Goal: Task Accomplishment & Management: Complete application form

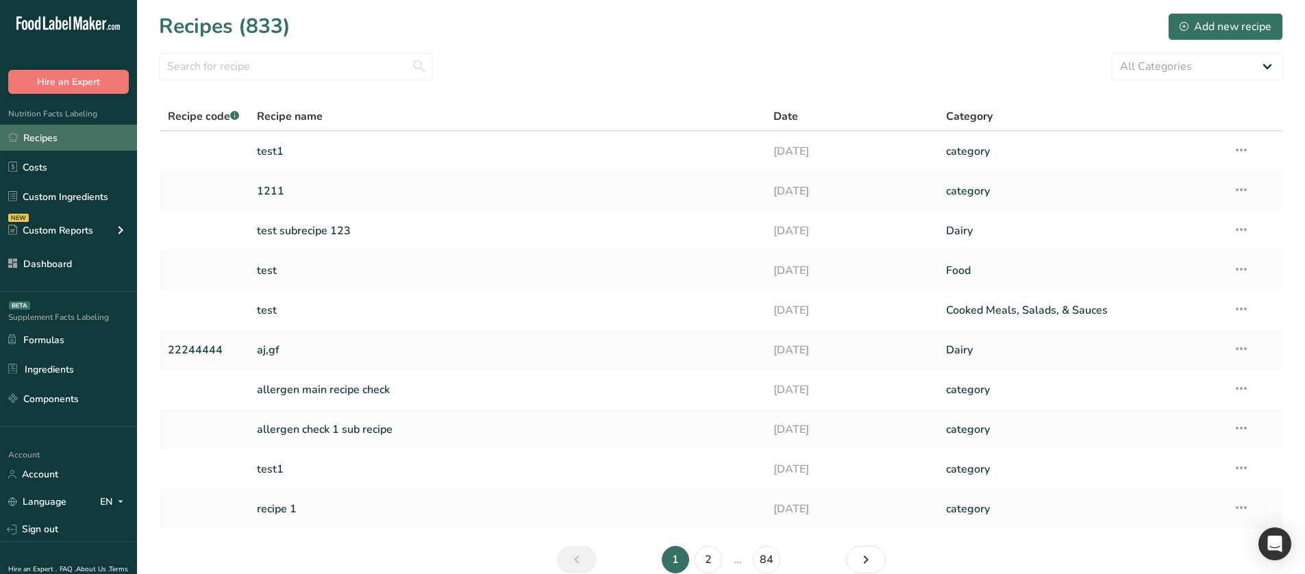
click at [107, 133] on link "Recipes" at bounding box center [68, 138] width 137 height 26
click at [1258, 20] on div "Add new recipe" at bounding box center [1226, 27] width 92 height 16
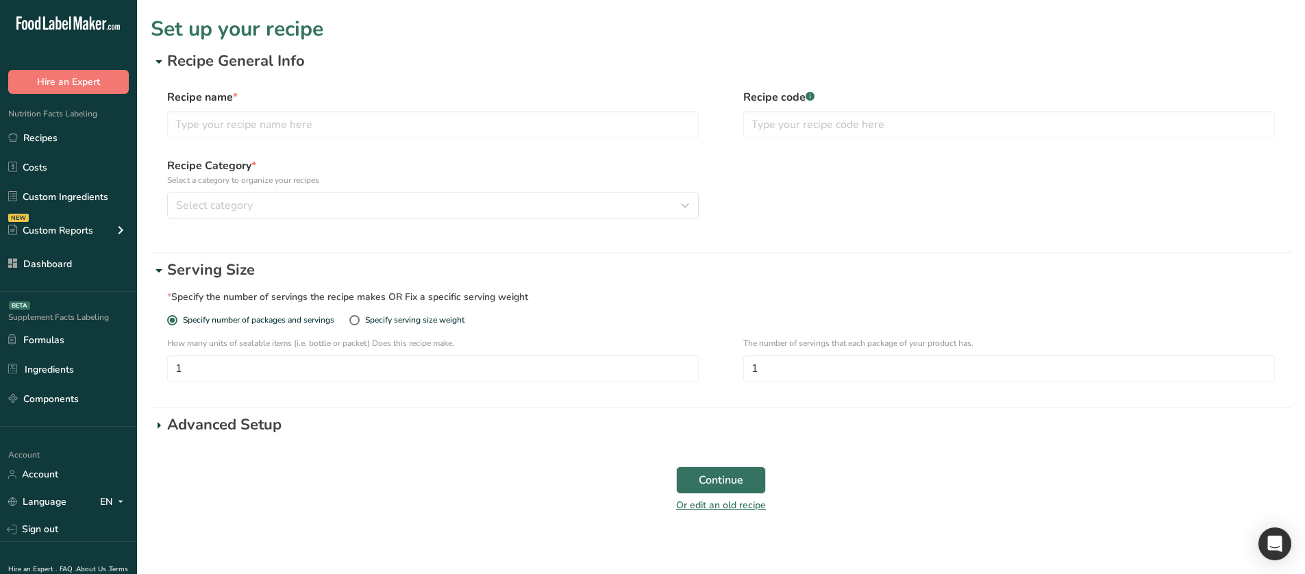
click at [298, 437] on form "Recipe General Info Recipe name * Recipe code .a-a{fill:#347362;}.b-a{fill:#fff…" at bounding box center [721, 290] width 1141 height 480
click at [288, 430] on p "Advanced Setup" at bounding box center [729, 425] width 1125 height 23
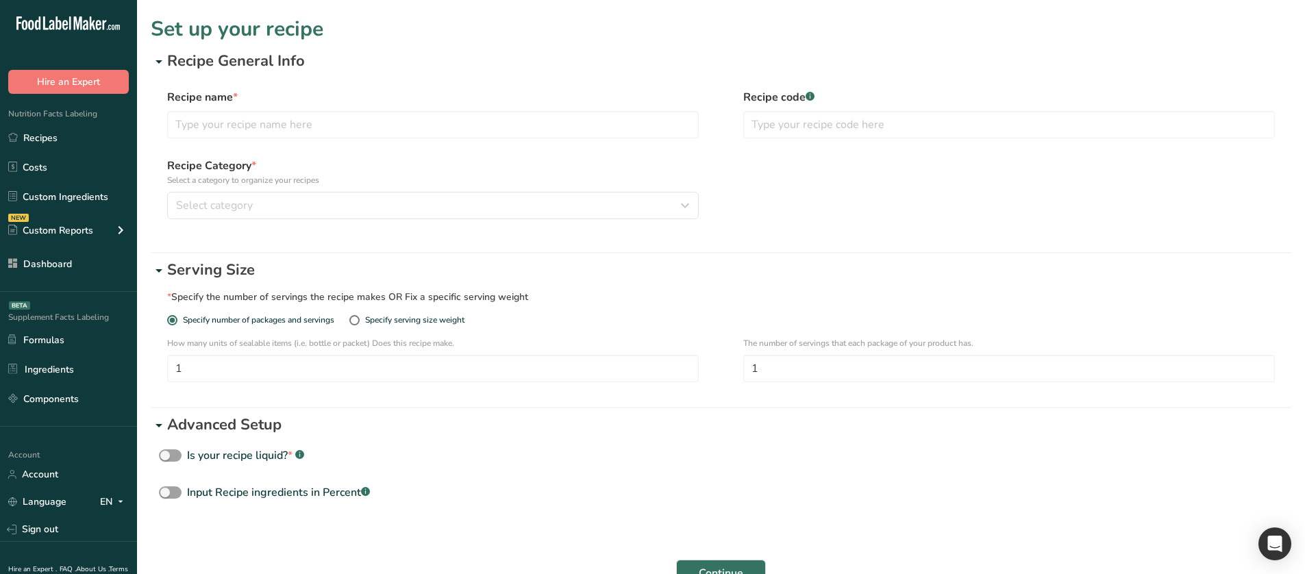
click at [53, 140] on link "Recipes" at bounding box center [68, 138] width 137 height 26
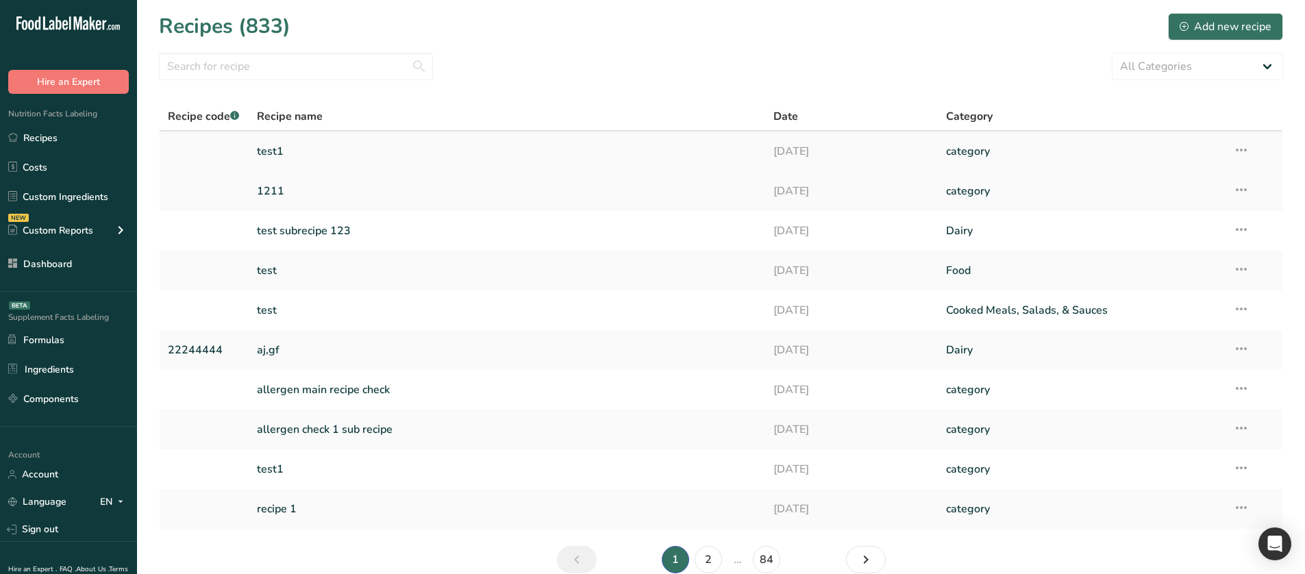
click at [1244, 158] on icon at bounding box center [1241, 150] width 16 height 25
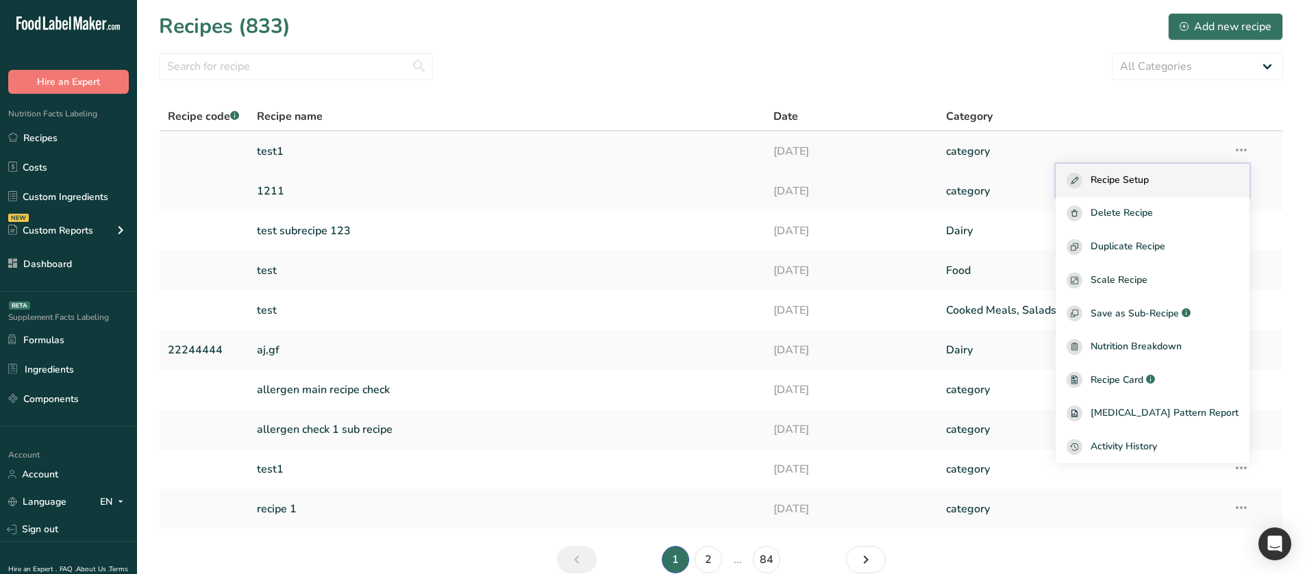
click at [1171, 192] on button "Recipe Setup" at bounding box center [1153, 181] width 194 height 34
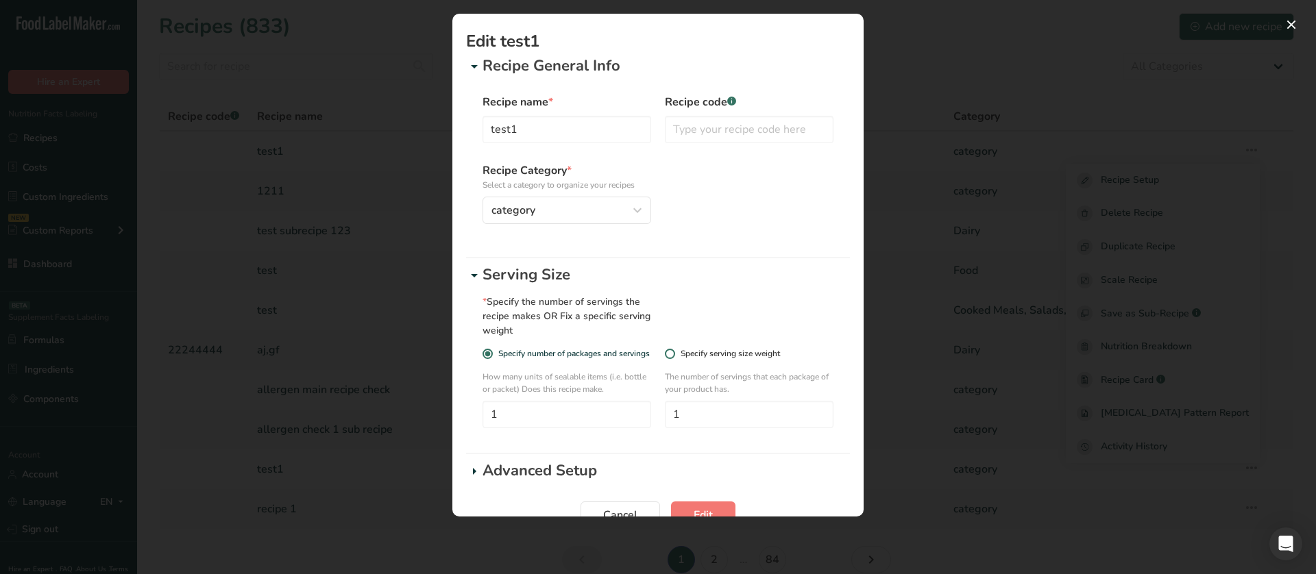
click at [704, 352] on div "Specify serving size weight" at bounding box center [729, 354] width 99 height 10
click at [674, 352] on input "Specify serving size weight" at bounding box center [669, 353] width 9 height 9
radio input "true"
radio input "false"
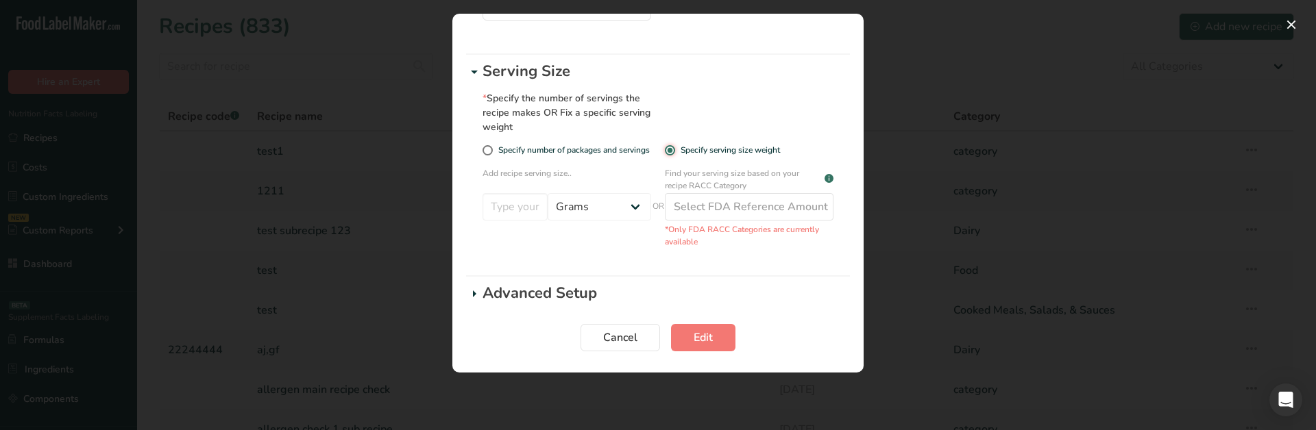
scroll to position [204, 0]
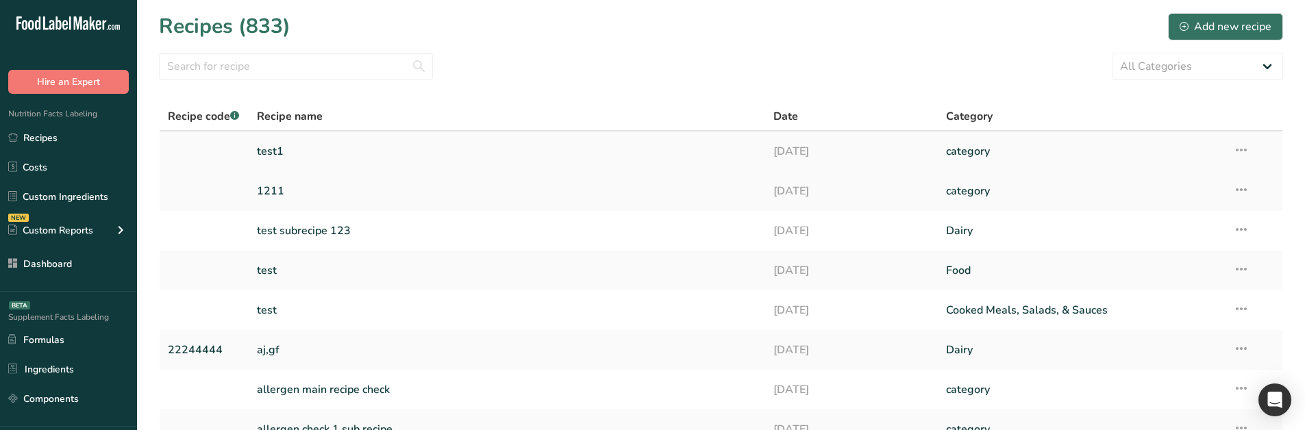
click at [1244, 154] on icon at bounding box center [1241, 150] width 16 height 25
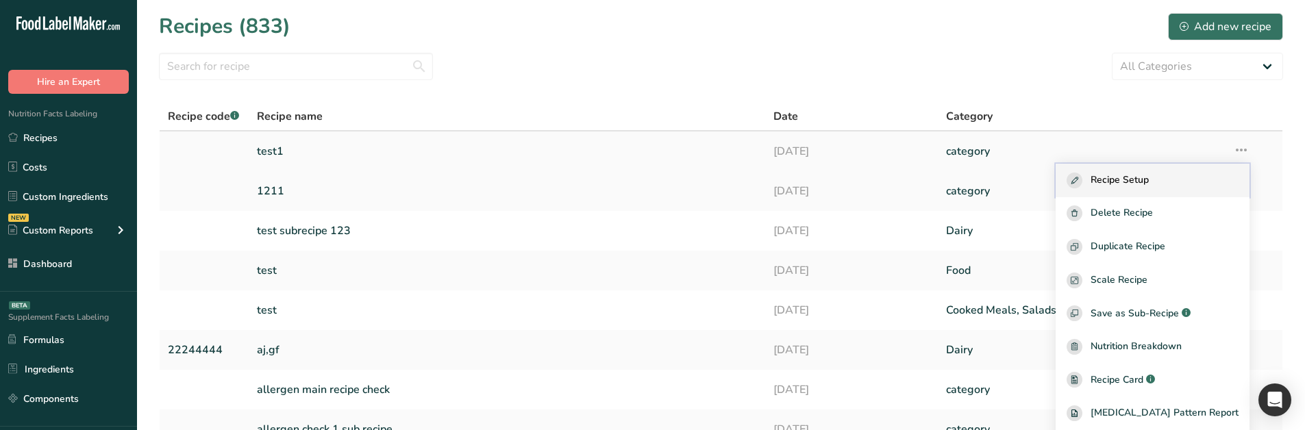
click at [1170, 188] on button "Recipe Setup" at bounding box center [1153, 181] width 194 height 34
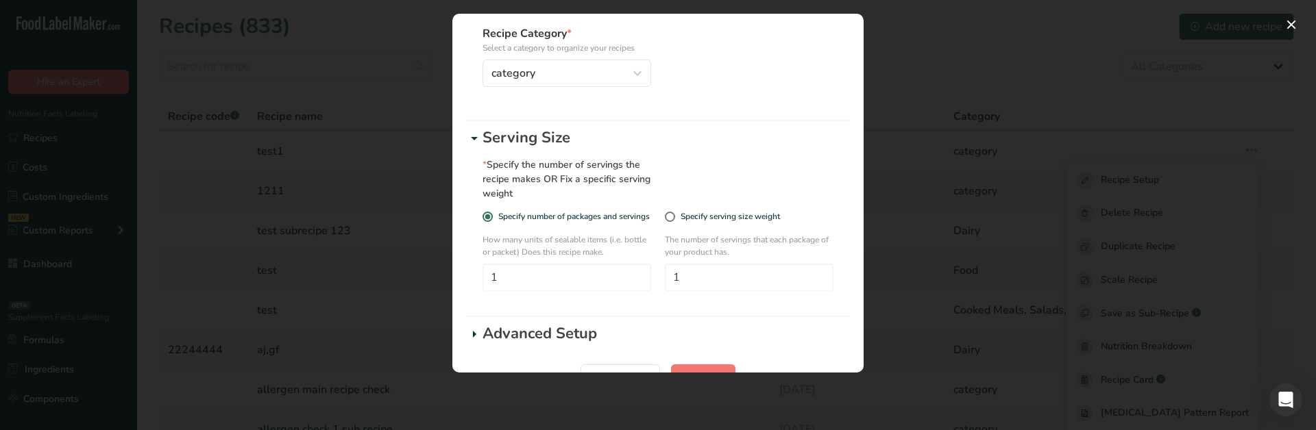
scroll to position [178, 0]
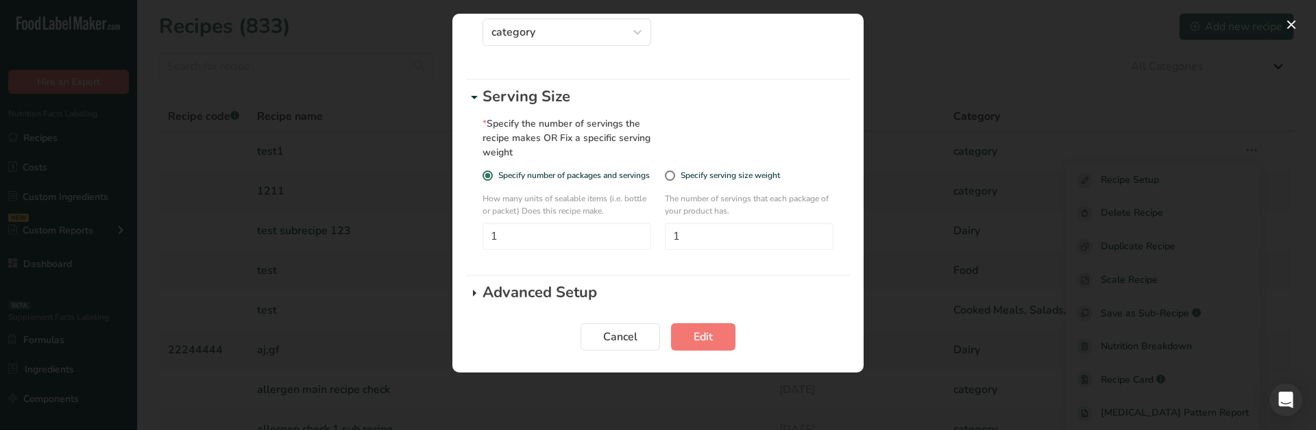
click at [474, 297] on icon "Edit Recipe Modal" at bounding box center [474, 293] width 16 height 25
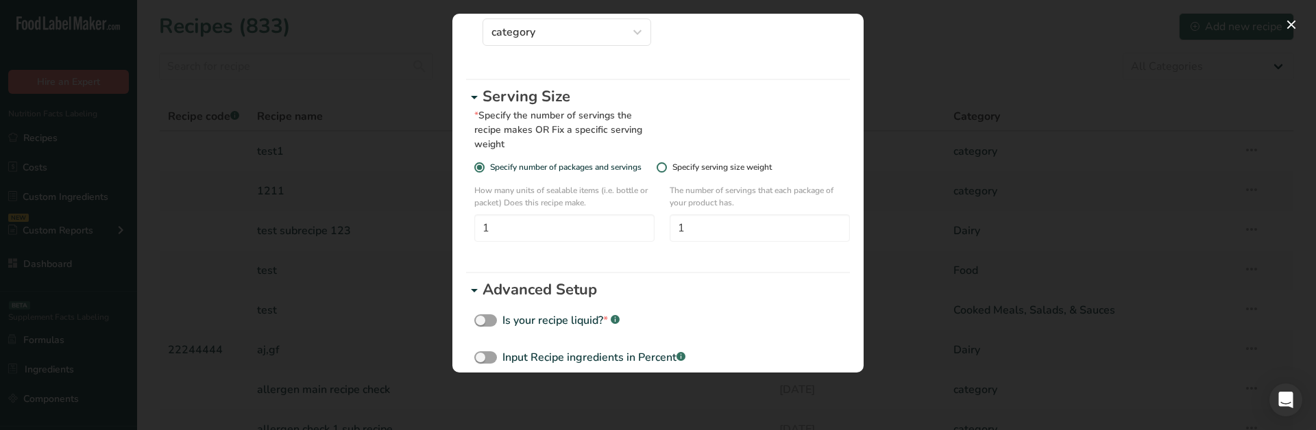
click at [700, 167] on div "Specify serving size weight" at bounding box center [721, 167] width 99 height 10
click at [665, 167] on input "Specify serving size weight" at bounding box center [660, 167] width 9 height 9
radio input "true"
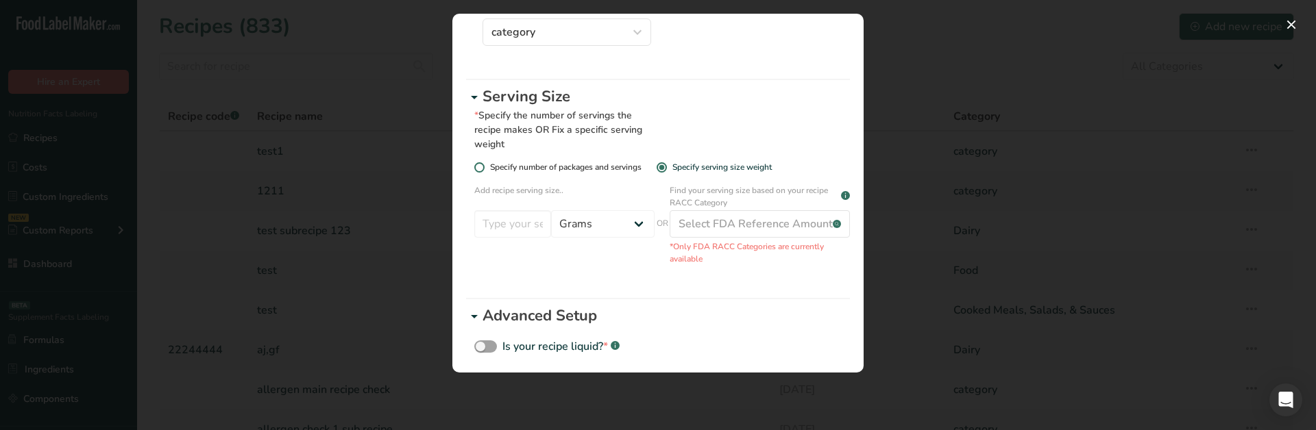
click at [615, 164] on span "Specify number of packages and servings" at bounding box center [562, 167] width 157 height 10
click at [483, 164] on input "Specify number of packages and servings" at bounding box center [478, 167] width 9 height 9
radio input "true"
radio input "false"
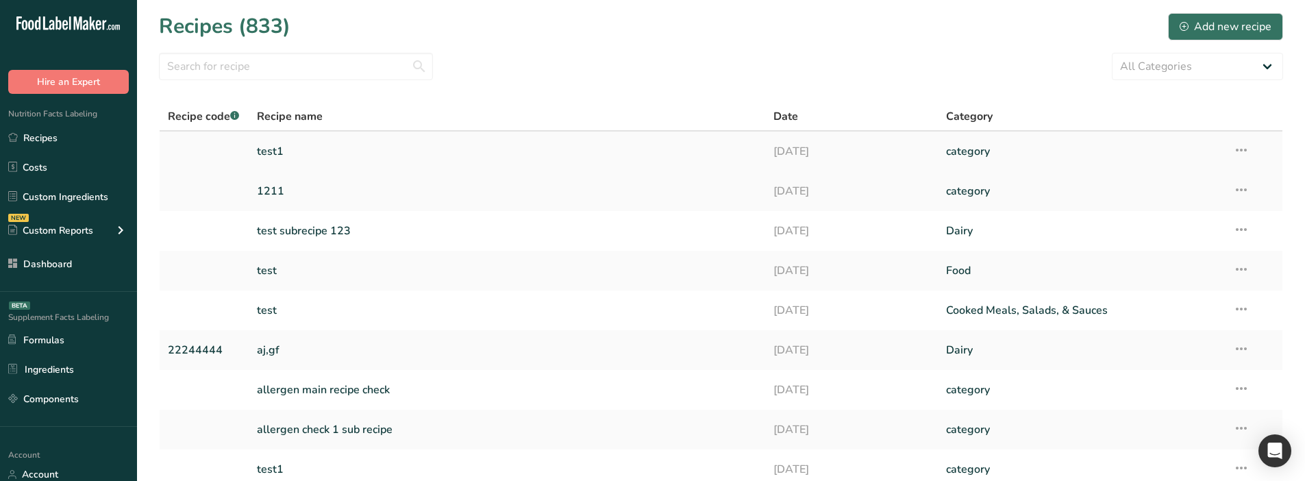
click at [1243, 149] on icon at bounding box center [1241, 150] width 16 height 25
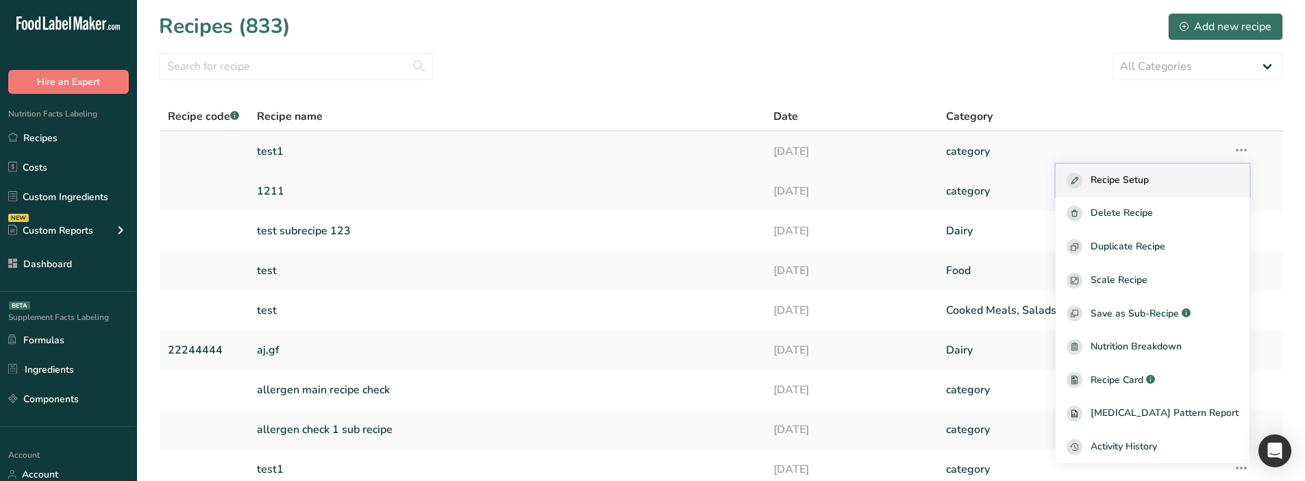
click at [1183, 191] on button "Recipe Setup" at bounding box center [1153, 181] width 194 height 34
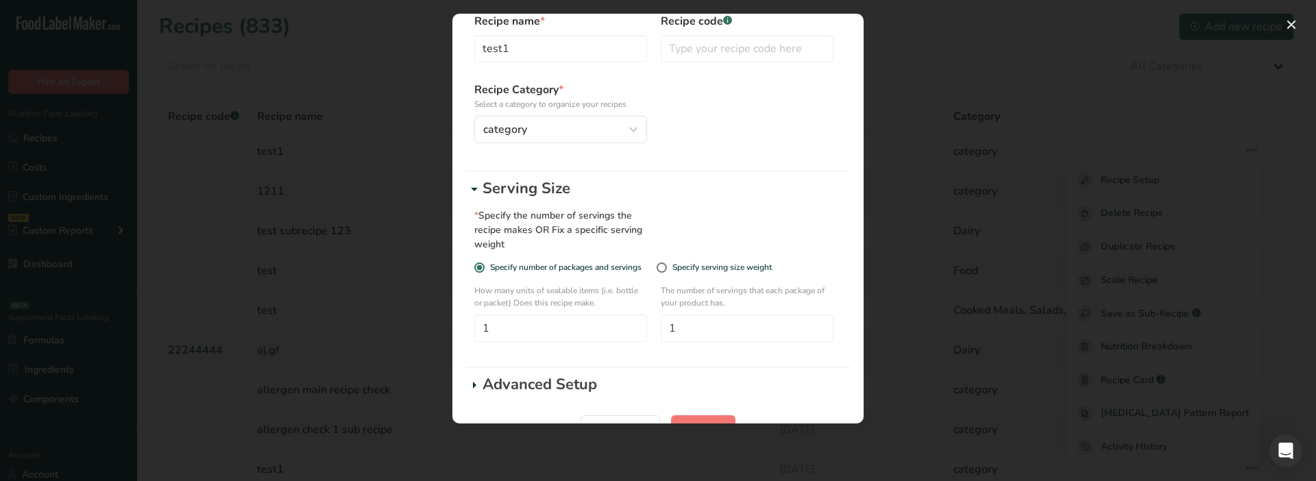
scroll to position [114, 0]
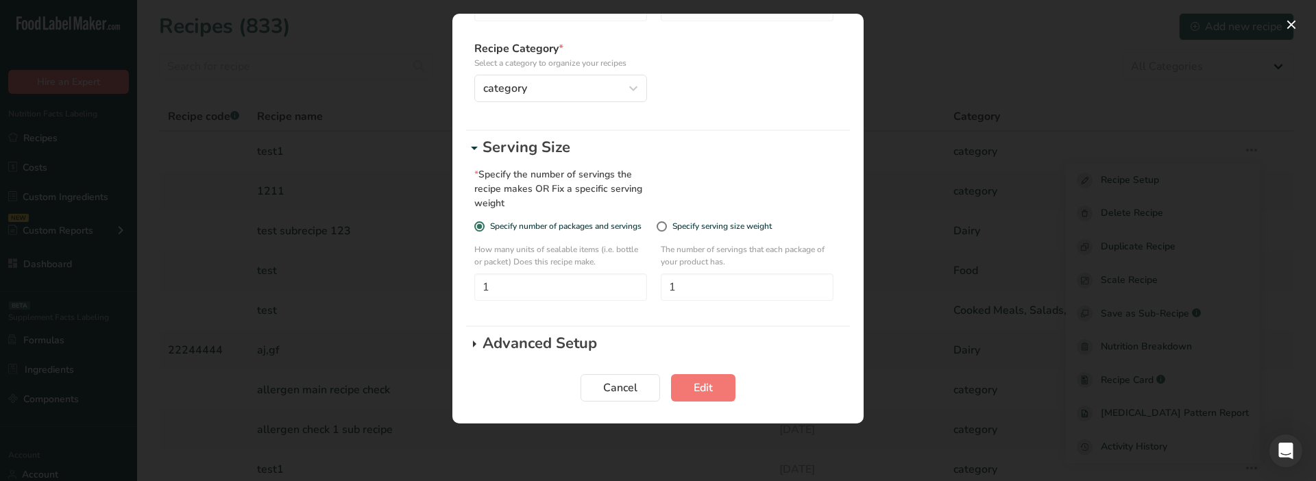
click at [471, 351] on icon "Edit Recipe Modal" at bounding box center [474, 344] width 16 height 25
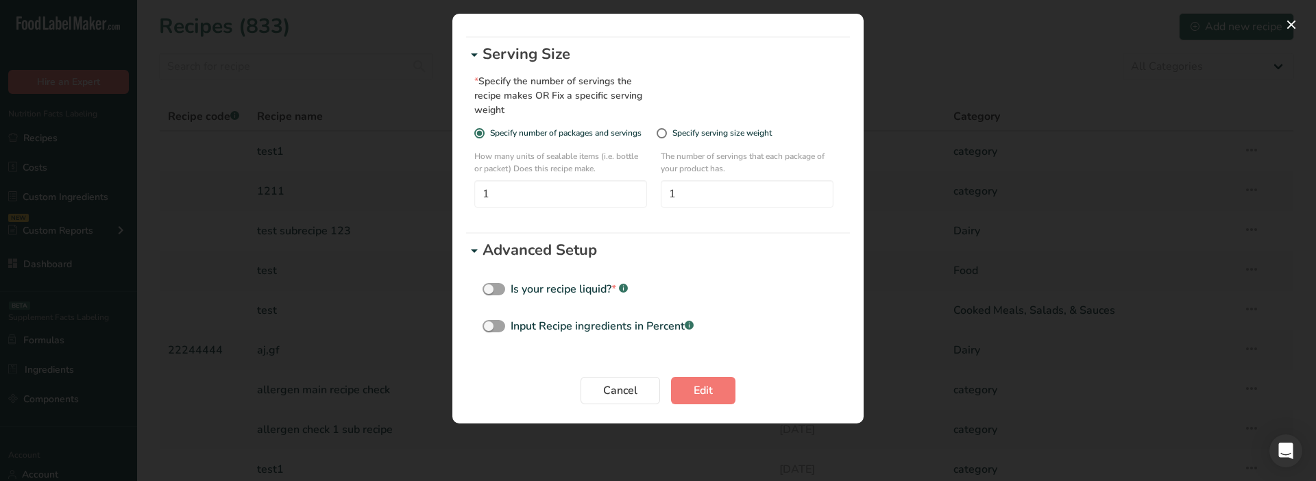
scroll to position [201, 0]
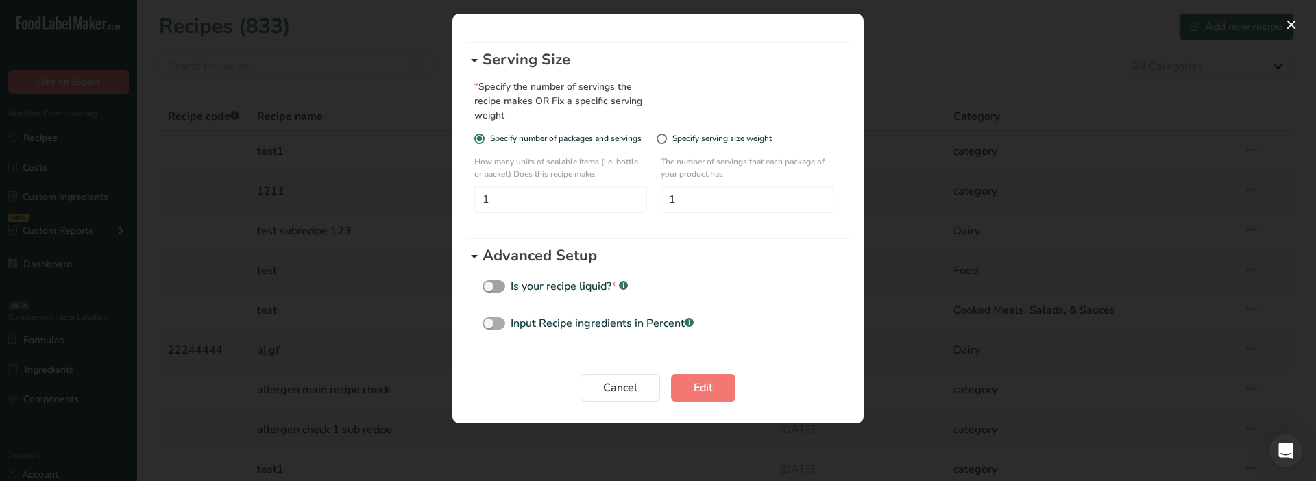
click at [541, 326] on div "Input Recipe ingredients in Percent .a-a{fill:#347362;}.b-a{fill:#fff;}" at bounding box center [602, 323] width 183 height 16
click at [491, 326] on input "Input Recipe ingredients in Percent .a-a{fill:#347362;}.b-a{fill:#fff;}" at bounding box center [486, 323] width 9 height 9
checkbox input "true"
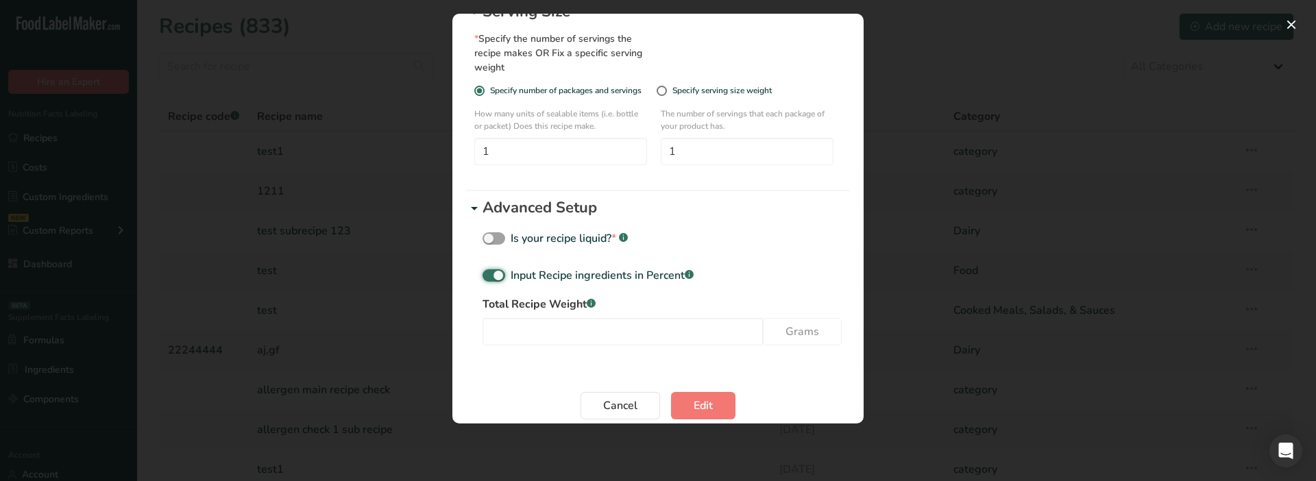
scroll to position [267, 0]
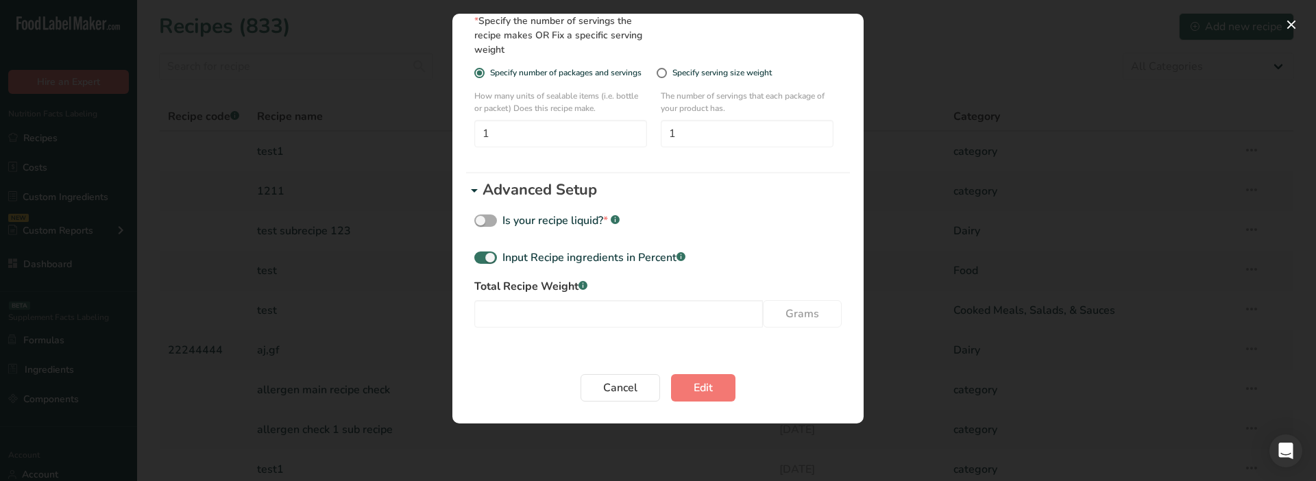
click at [558, 225] on div "Is your recipe liquid? * .a-a{fill:#347362;}.b-a{fill:#fff;}" at bounding box center [560, 220] width 117 height 16
click at [483, 225] on input "Is your recipe liquid? * .a-a{fill:#347362;}.b-a{fill:#fff;}" at bounding box center [478, 221] width 9 height 9
checkbox input "true"
select select "29"
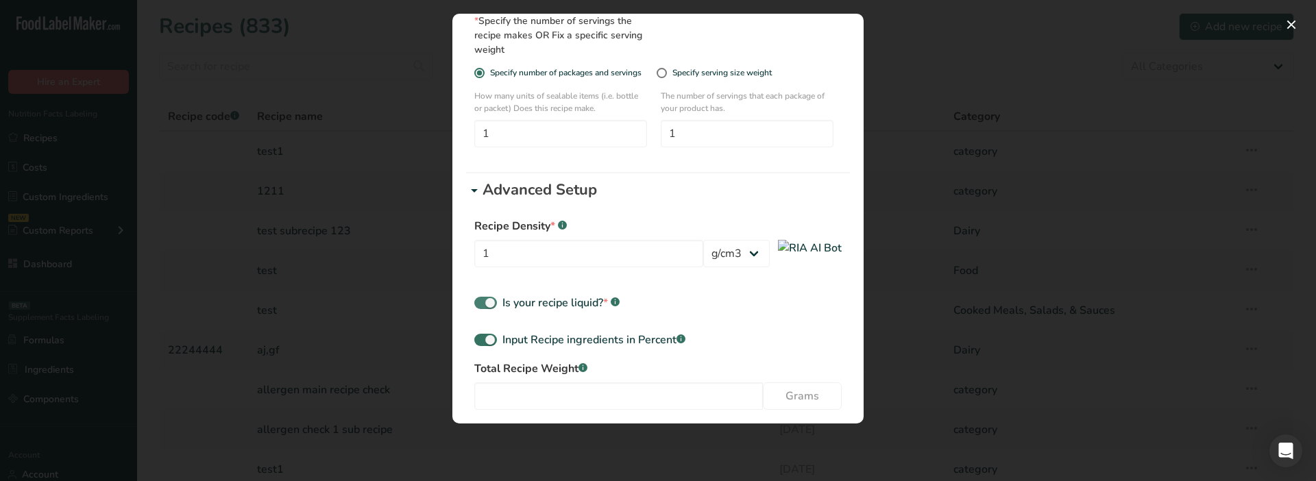
click at [548, 304] on div "Is your recipe liquid? * .a-a{fill:#347362;}.b-a{fill:#fff;}" at bounding box center [560, 303] width 117 height 16
click at [483, 304] on input "Is your recipe liquid? * .a-a{fill:#347362;}.b-a{fill:#fff;}" at bounding box center [478, 303] width 9 height 9
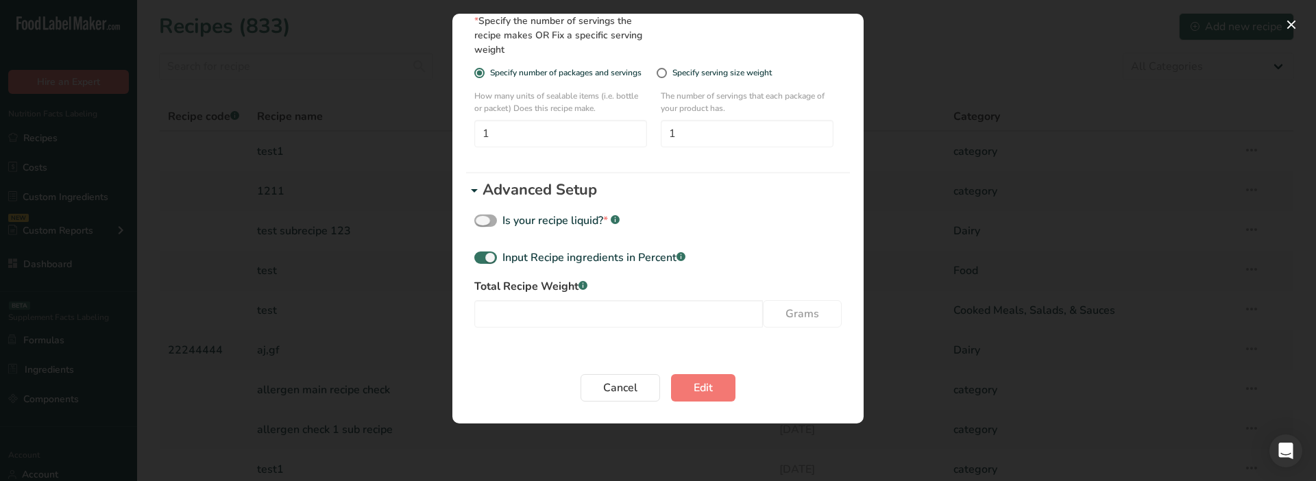
click at [484, 220] on span "Edit Recipe Modal" at bounding box center [485, 220] width 23 height 13
click at [483, 220] on input "Is your recipe liquid? * .a-a{fill:#347362;}.b-a{fill:#fff;}" at bounding box center [478, 221] width 9 height 9
checkbox input "true"
select select "29"
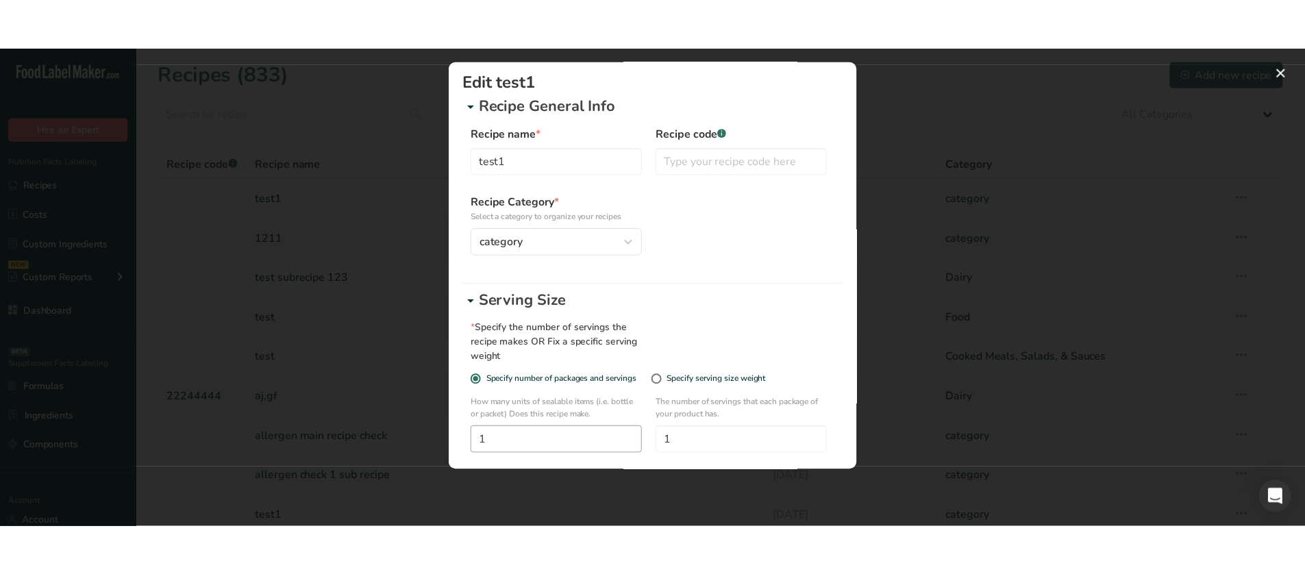
scroll to position [0, 0]
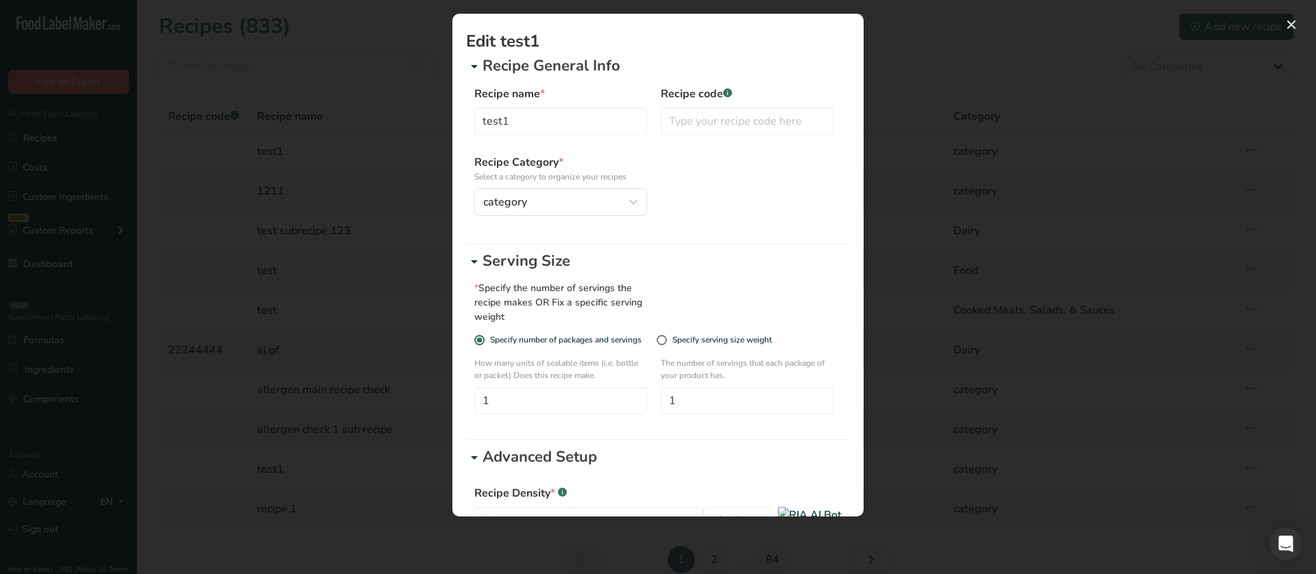
click at [945, 118] on div "Edit Recipe Modal" at bounding box center [658, 287] width 1316 height 574
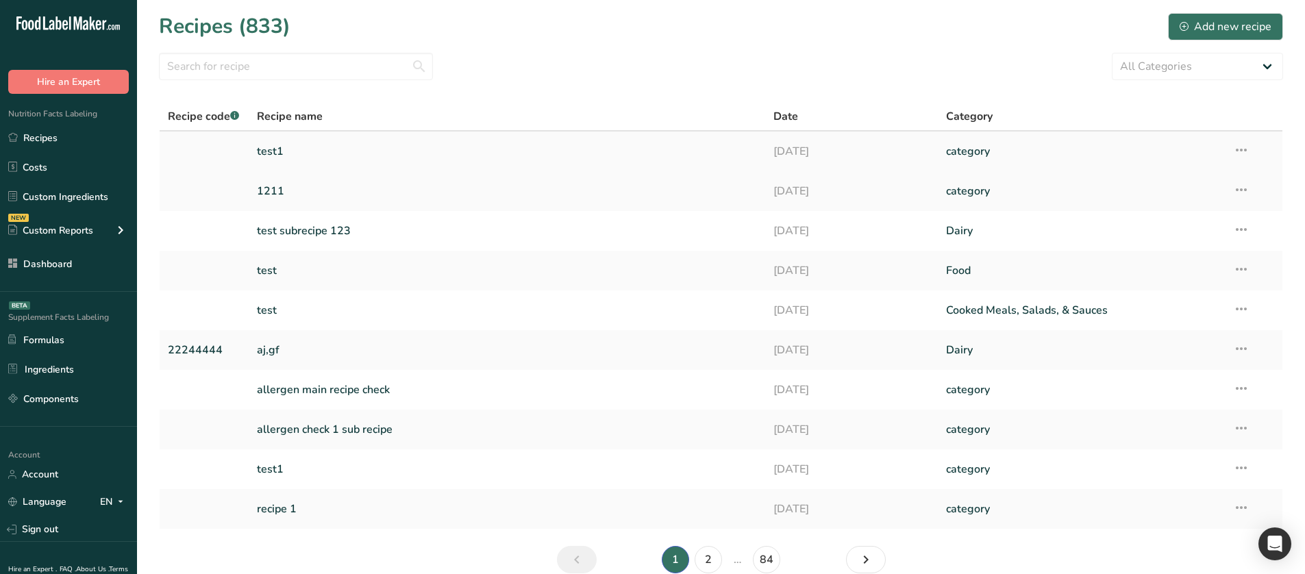
click at [255, 144] on td "test1" at bounding box center [507, 152] width 517 height 40
click at [286, 156] on link "test1" at bounding box center [507, 151] width 501 height 29
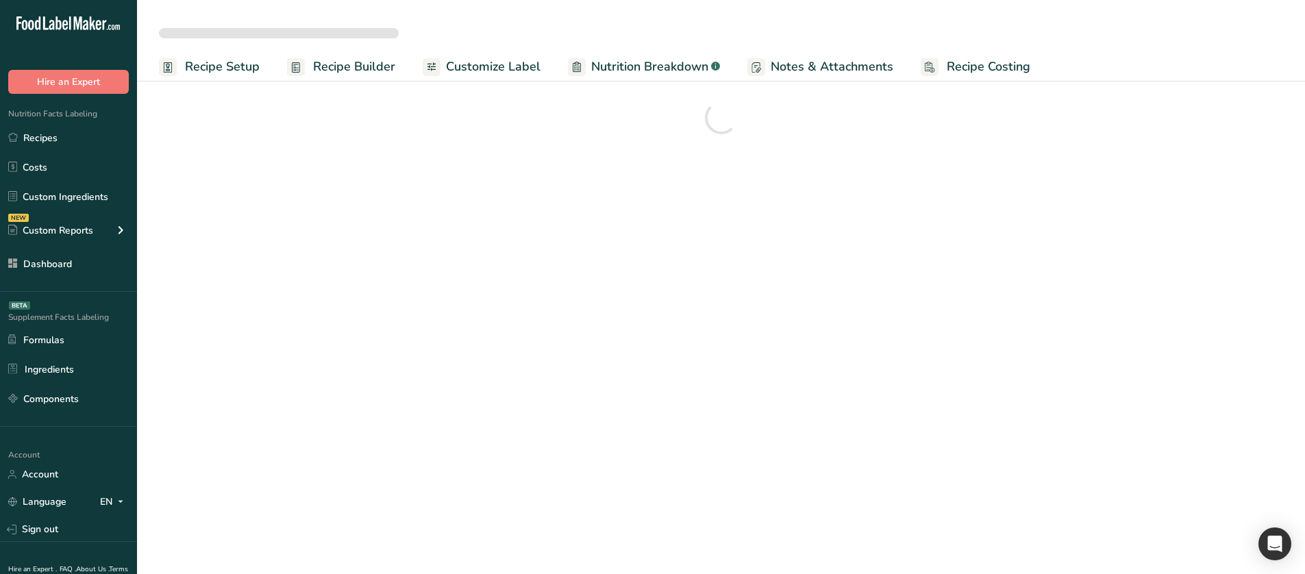
click at [227, 73] on span "Recipe Setup" at bounding box center [222, 67] width 75 height 19
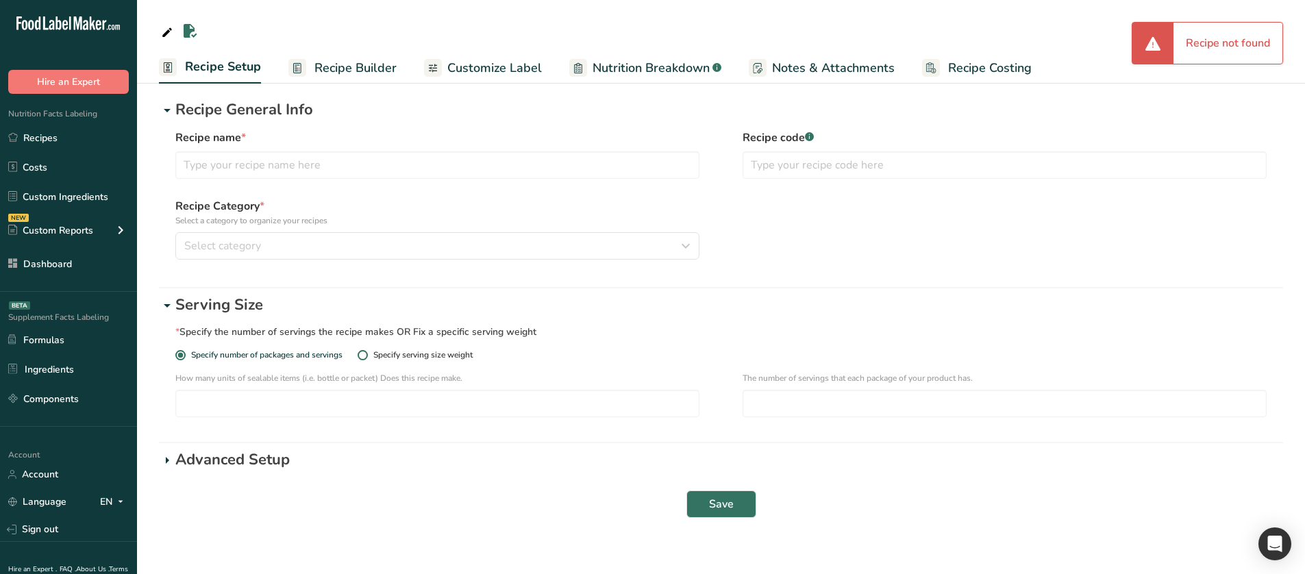
click at [406, 360] on div "Specify serving size weight" at bounding box center [422, 355] width 99 height 10
click at [367, 360] on input "Specify serving size weight" at bounding box center [362, 355] width 9 height 9
radio input "true"
radio input "false"
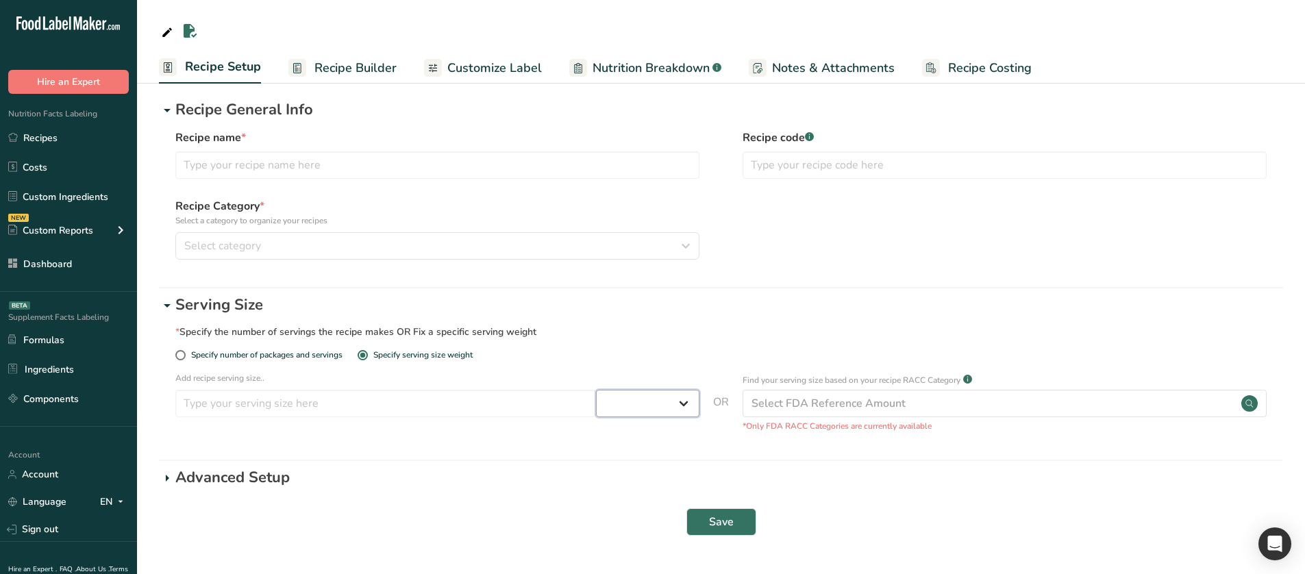
click at [615, 410] on select "Grams ppm ug kg mg mcg lb oz quarter cup half cup l ml fl oz tbsp tsp cup qt ga…" at bounding box center [647, 403] width 103 height 27
click at [256, 430] on p "Advanced Setup" at bounding box center [729, 478] width 1108 height 23
select select
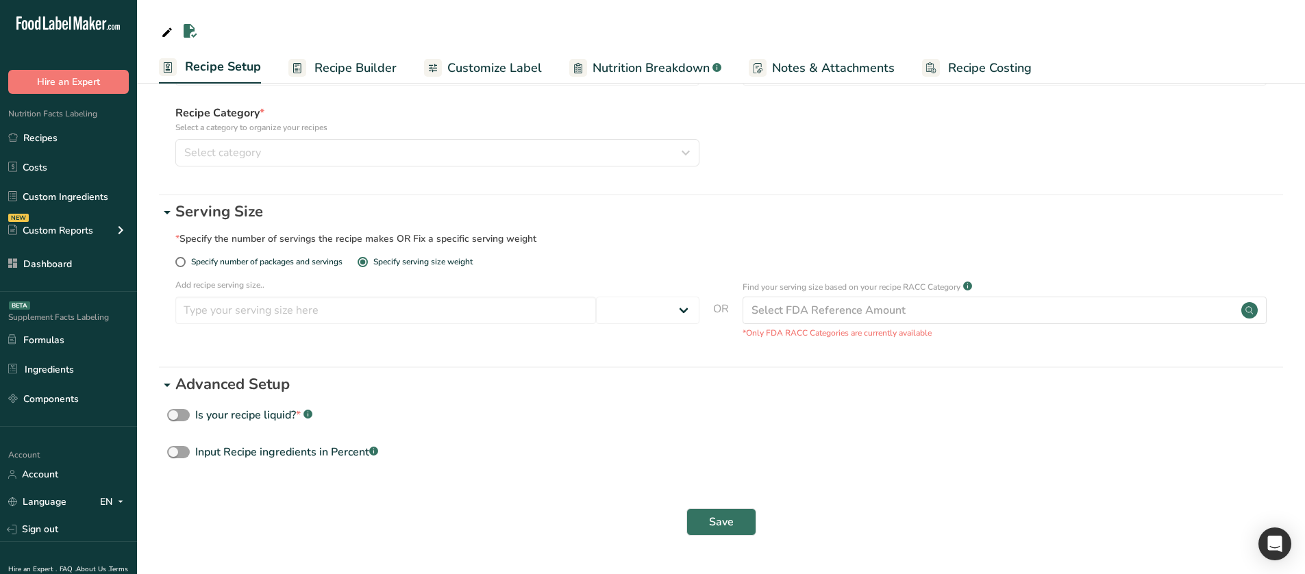
scroll to position [129, 0]
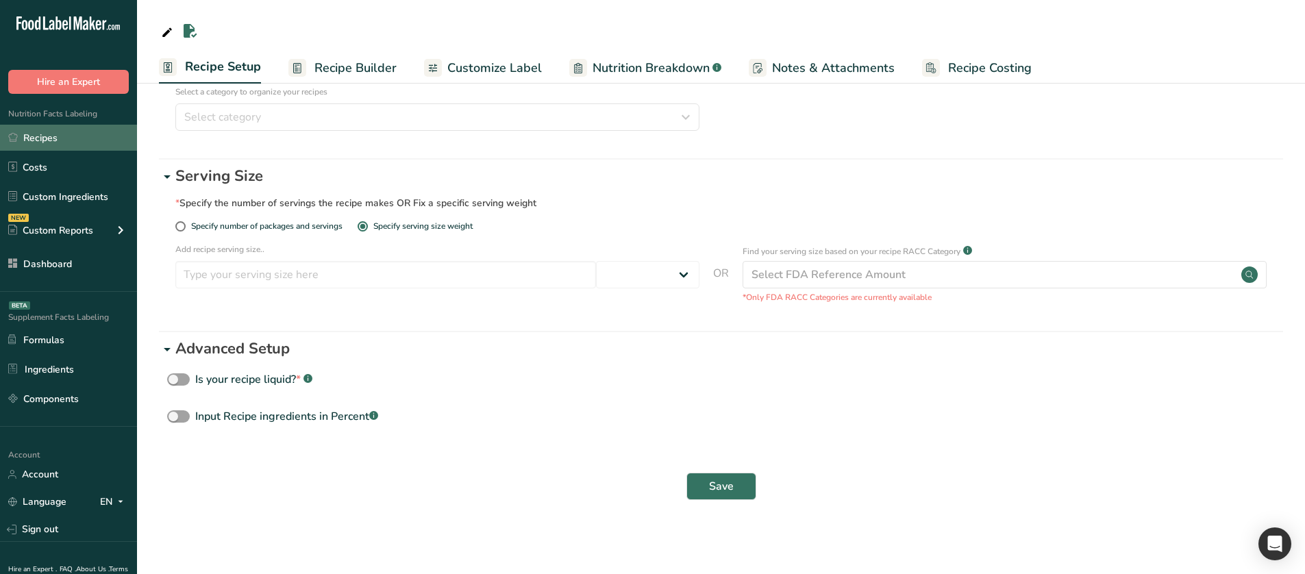
click at [86, 144] on link "Recipes" at bounding box center [68, 138] width 137 height 26
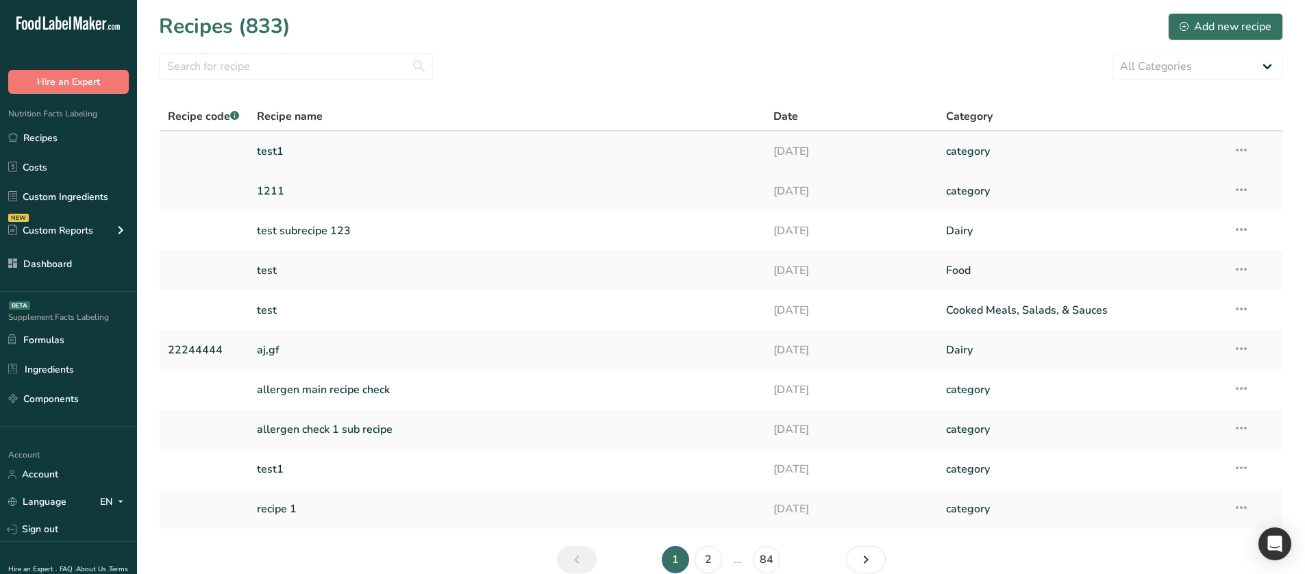
click at [1241, 148] on icon at bounding box center [1241, 150] width 16 height 25
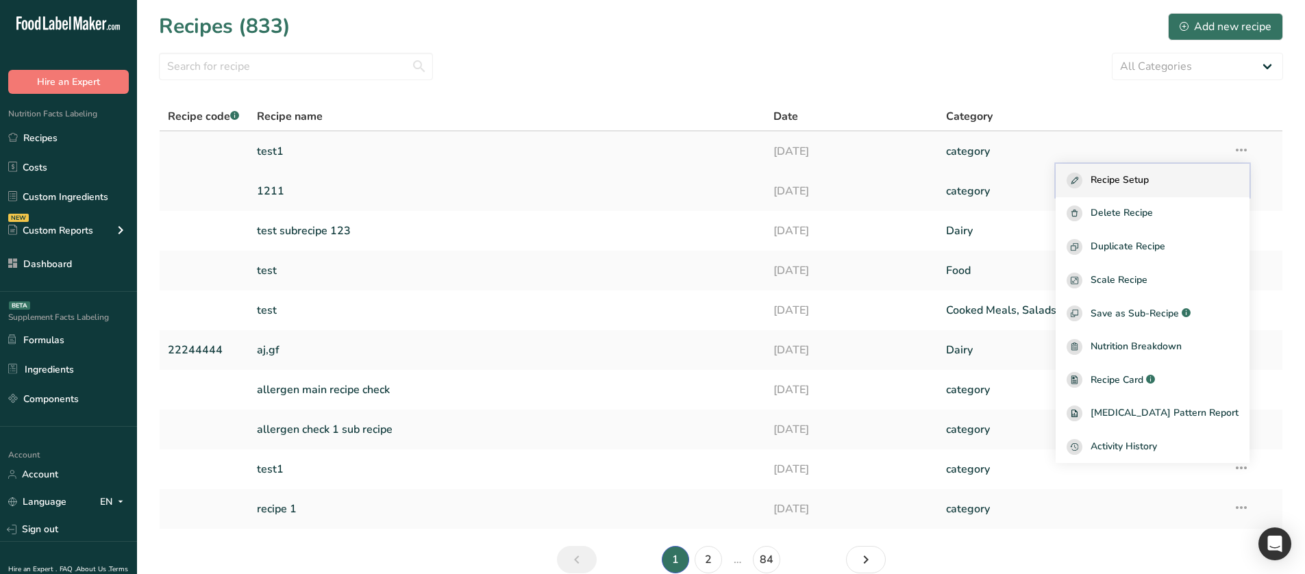
click at [1149, 176] on span "Recipe Setup" at bounding box center [1120, 181] width 58 height 16
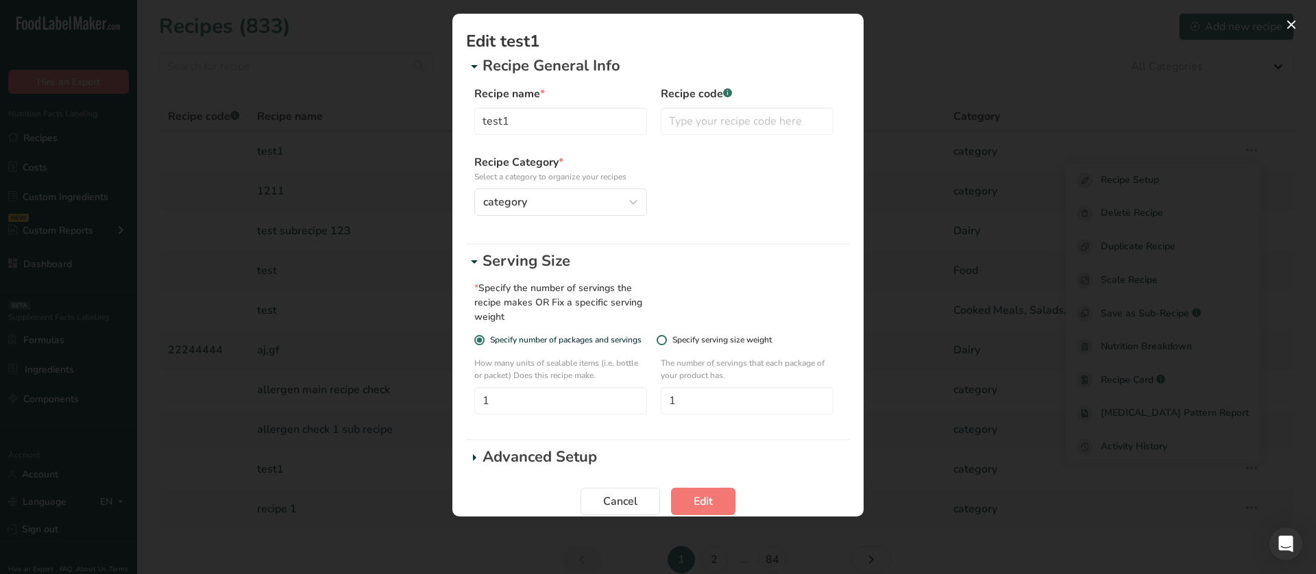
click at [696, 337] on div "Specify serving size weight" at bounding box center [721, 340] width 99 height 10
click at [665, 337] on input "Specify serving size weight" at bounding box center [660, 340] width 9 height 9
radio input "true"
radio input "false"
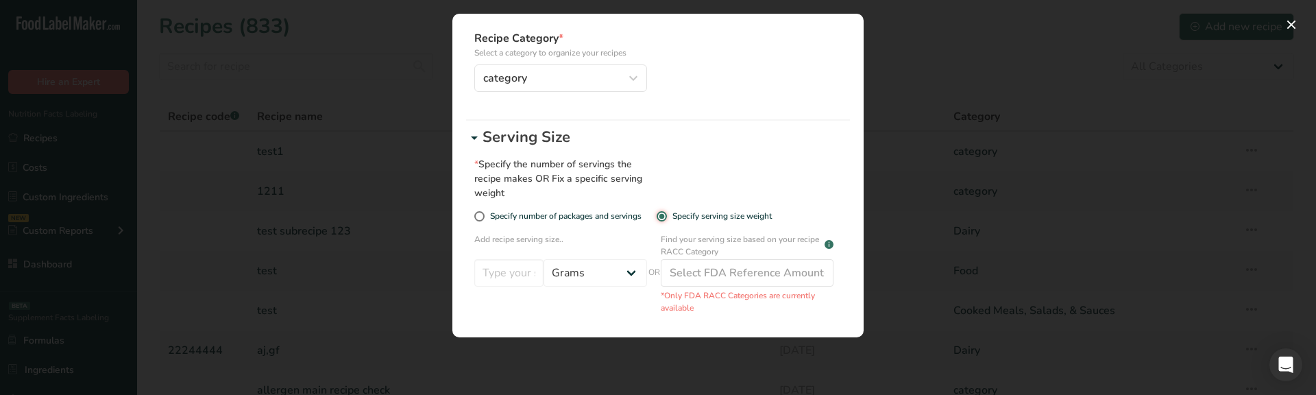
scroll to position [137, 0]
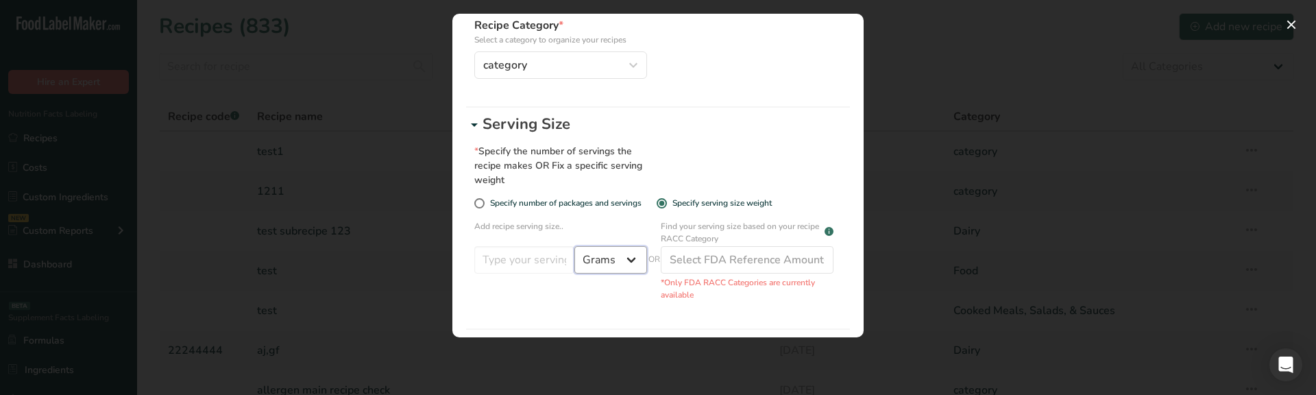
click at [601, 255] on select "Grams ppm ug kg mg mcg lb oz quarter cup half cup l ml fl oz tbsp tsp cup qt ga…" at bounding box center [610, 259] width 73 height 27
click at [574, 246] on select "Grams ppm ug kg mg mcg lb oz quarter cup half cup l ml fl oz tbsp tsp cup qt ga…" at bounding box center [610, 259] width 73 height 27
click at [602, 262] on select "Grams ppm ug kg mg mcg lb oz quarter cup half cup l ml fl oz tbsp tsp cup qt ga…" at bounding box center [610, 259] width 73 height 27
select select "23"
click at [574, 246] on select "Grams ppm ug kg mg mcg lb oz quarter cup half cup l ml fl oz tbsp tsp cup qt ga…" at bounding box center [610, 259] width 73 height 27
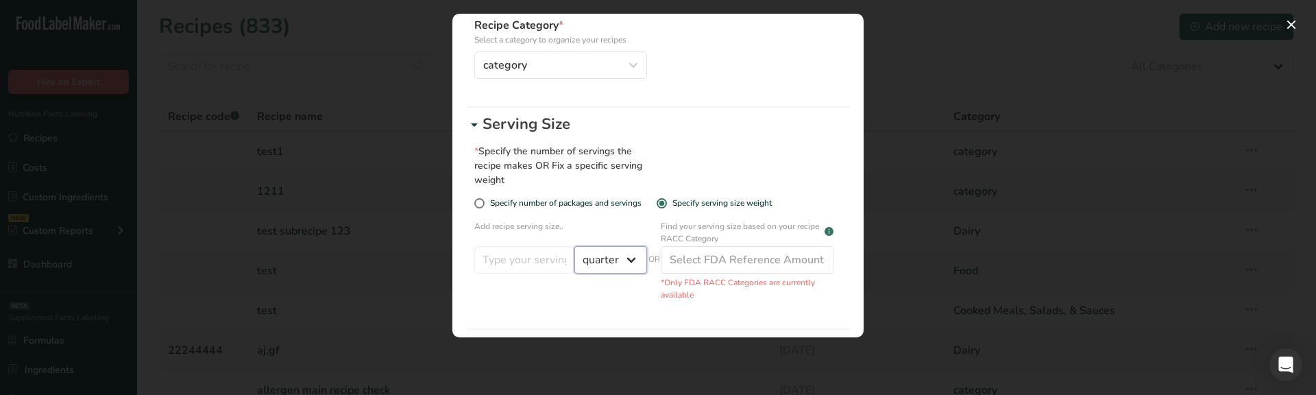
select select "29"
click at [585, 263] on select "Grams ppm ug kg mg mcg lb oz quarter cup half cup l ml fl oz tbsp tsp cup qt ga…" at bounding box center [610, 259] width 73 height 27
select select "24"
click at [574, 246] on select "Grams ppm ug kg mg mcg lb oz quarter cup half cup l ml fl oz tbsp tsp cup qt ga…" at bounding box center [610, 259] width 73 height 27
click at [628, 222] on p "Add recipe serving size.." at bounding box center [560, 230] width 173 height 21
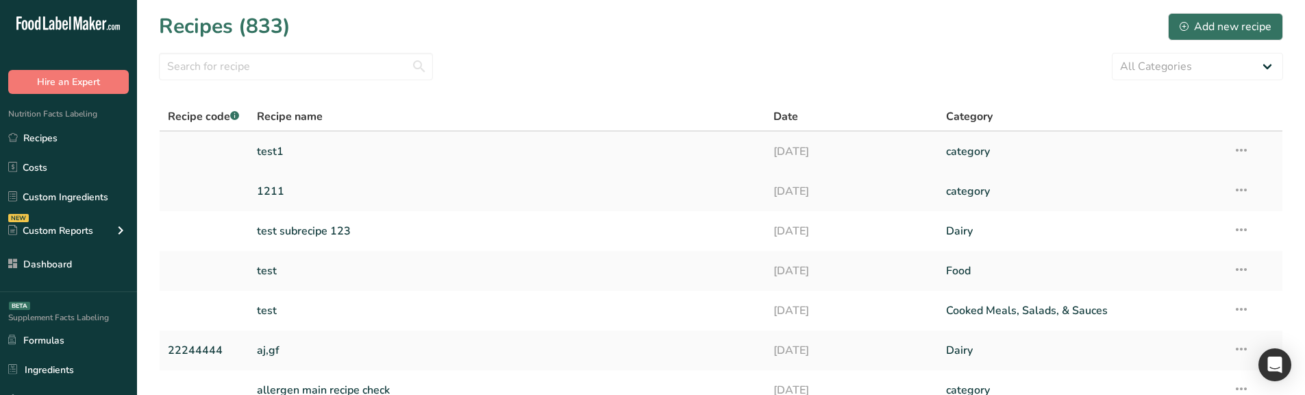
click at [1243, 147] on icon at bounding box center [1241, 150] width 16 height 25
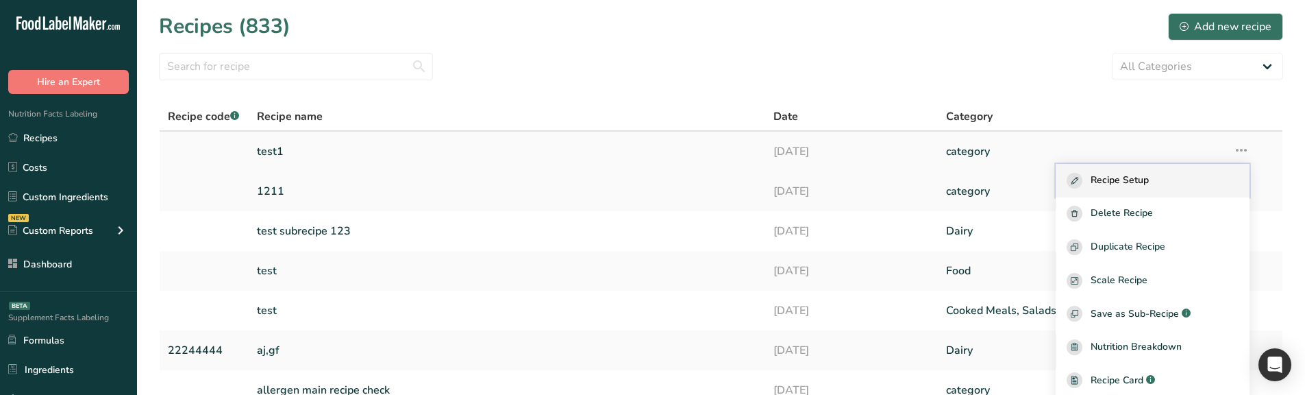
click at [1204, 180] on div "Recipe Setup" at bounding box center [1153, 181] width 172 height 16
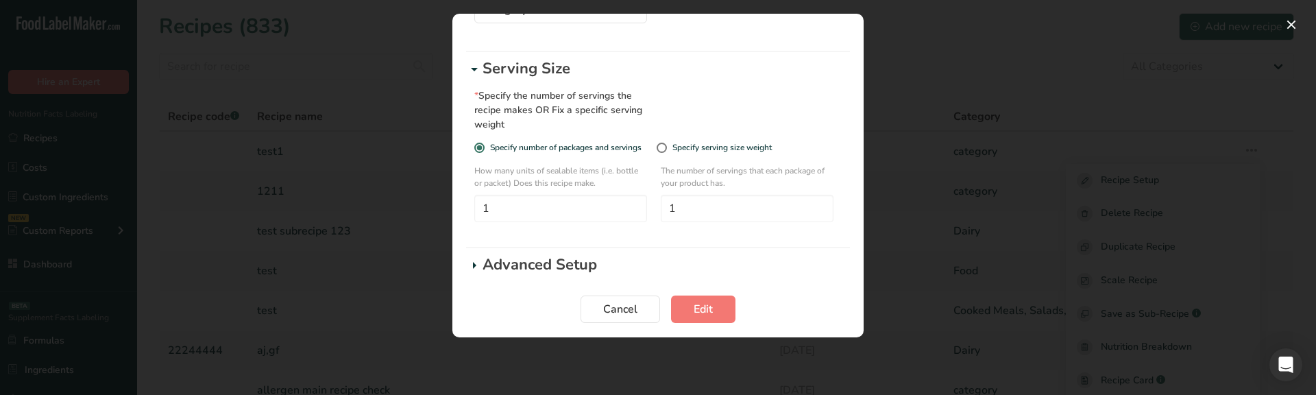
scroll to position [200, 0]
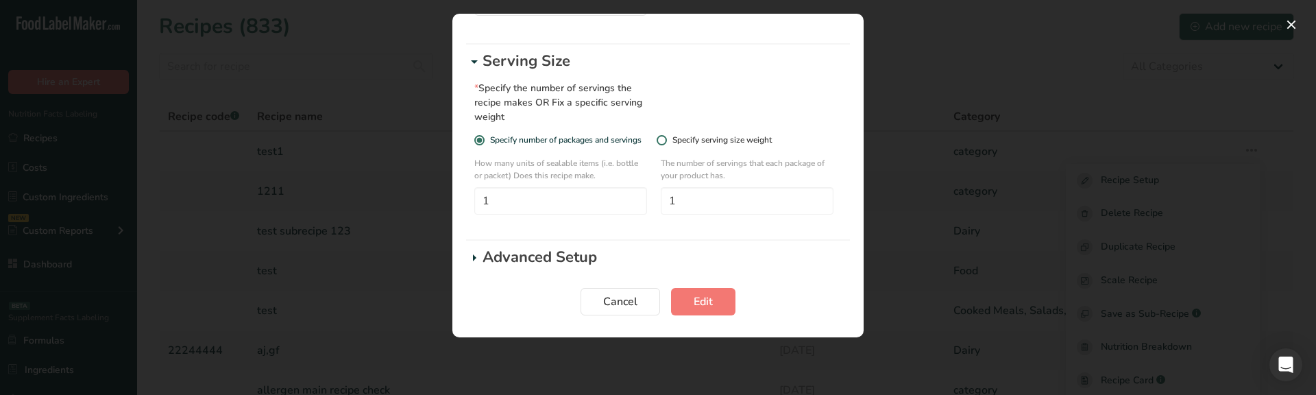
click at [689, 145] on div "Specify serving size weight" at bounding box center [721, 140] width 99 height 10
click at [665, 145] on input "Specify serving size weight" at bounding box center [660, 140] width 9 height 9
radio input "true"
radio input "false"
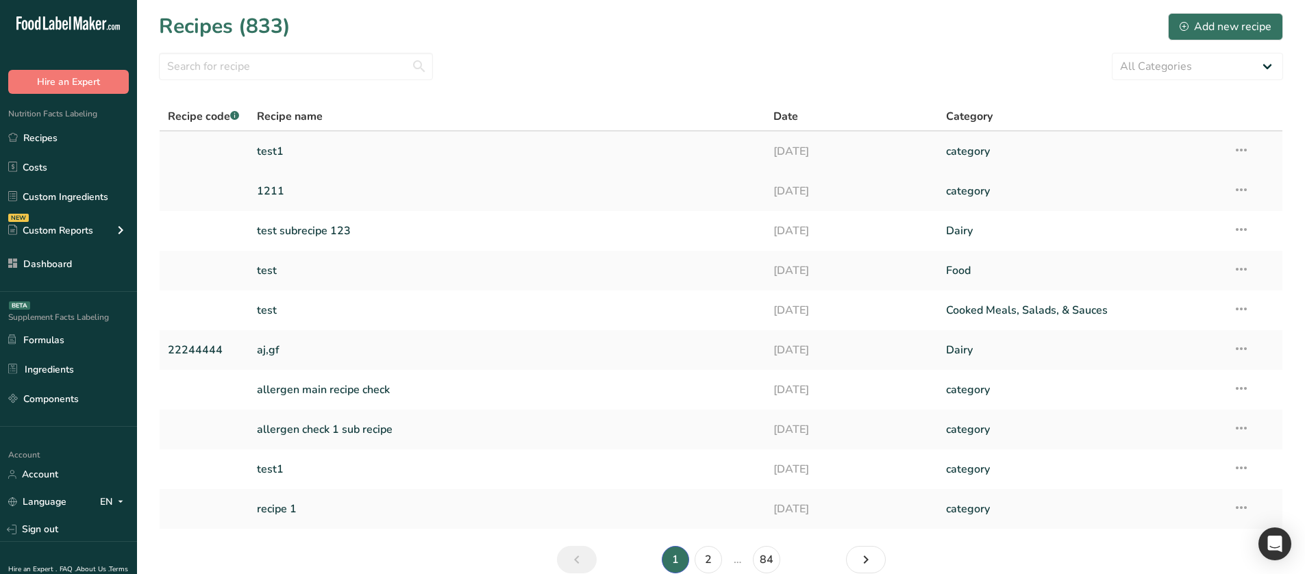
click at [1238, 143] on icon at bounding box center [1241, 150] width 16 height 25
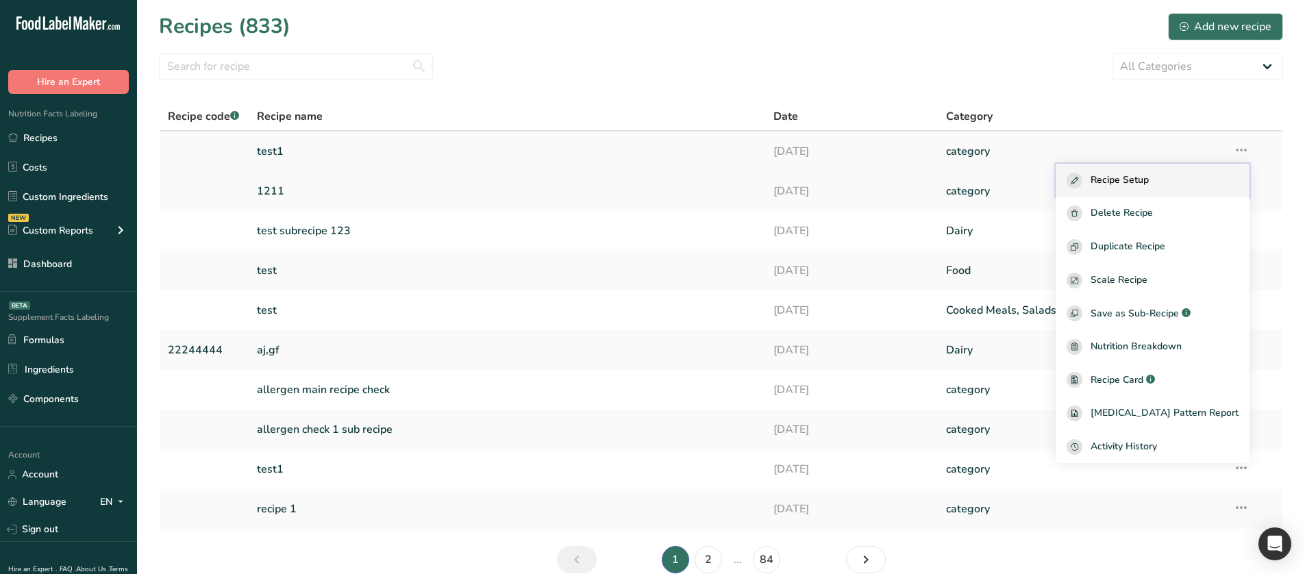
click at [1191, 176] on div "Recipe Setup" at bounding box center [1153, 181] width 172 height 16
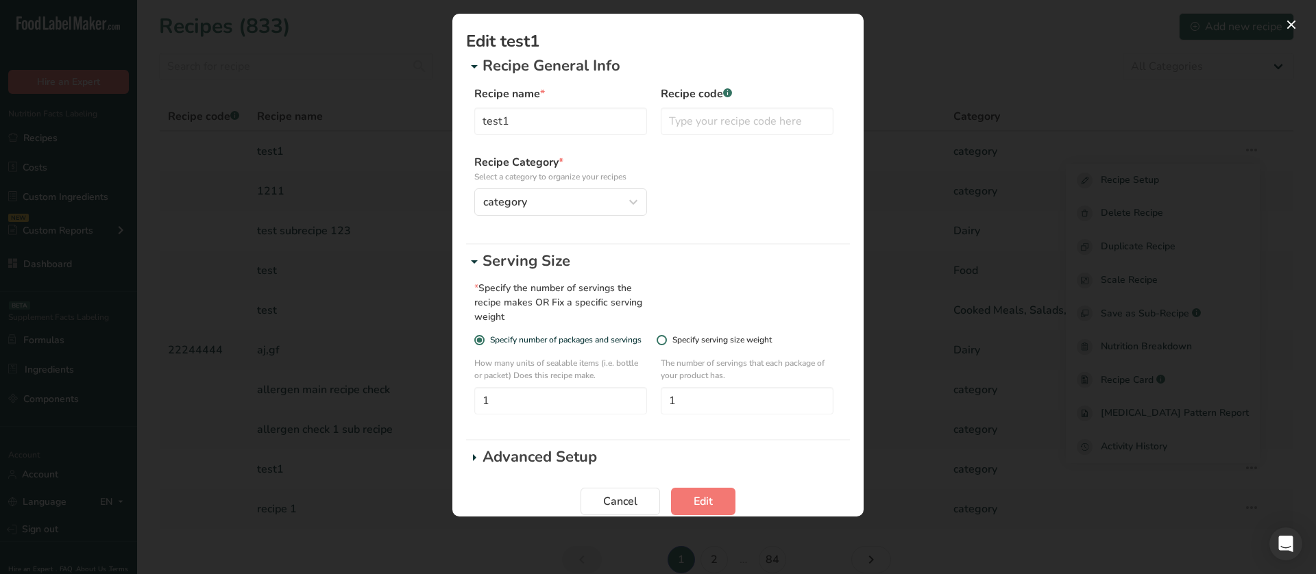
click at [676, 336] on div "Specify serving size weight" at bounding box center [721, 340] width 99 height 10
click at [665, 336] on input "Specify serving size weight" at bounding box center [660, 340] width 9 height 9
radio input "true"
radio input "false"
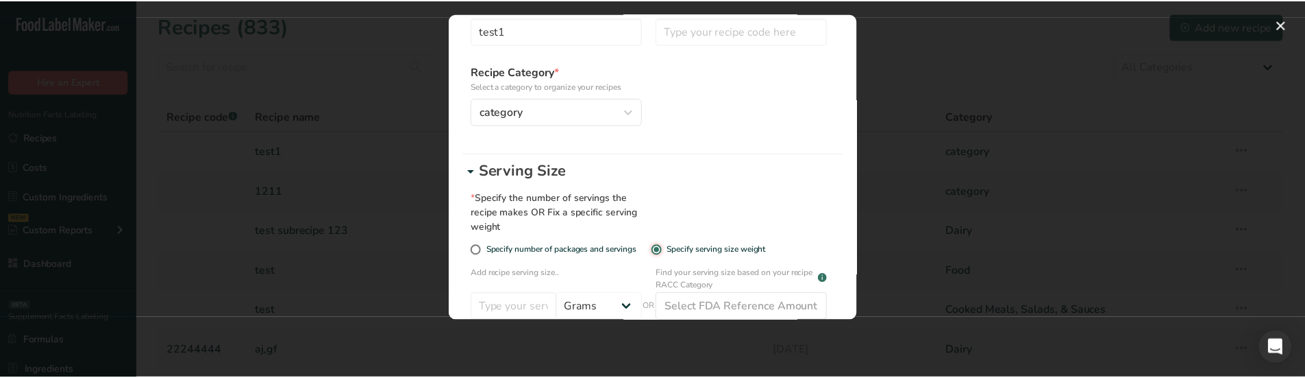
scroll to position [137, 0]
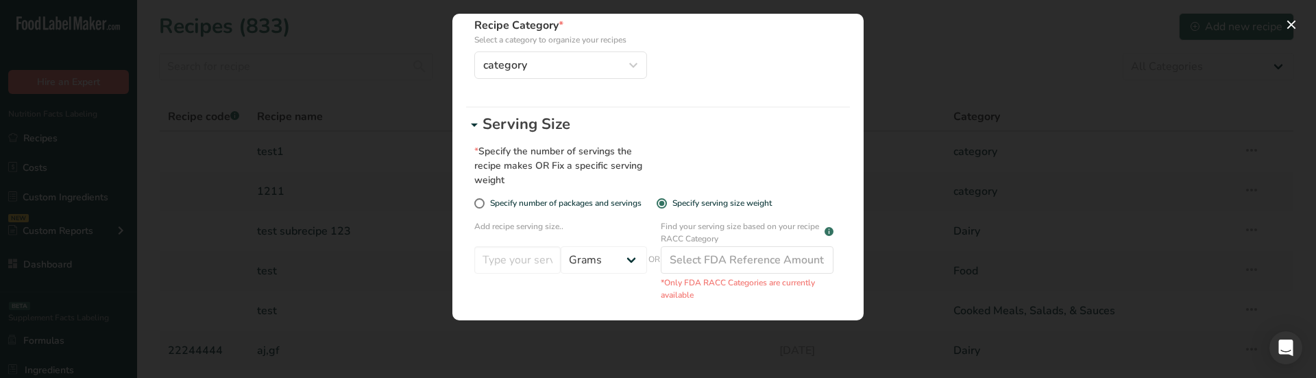
click at [278, 88] on div "Edit Recipe Modal" at bounding box center [658, 189] width 1316 height 378
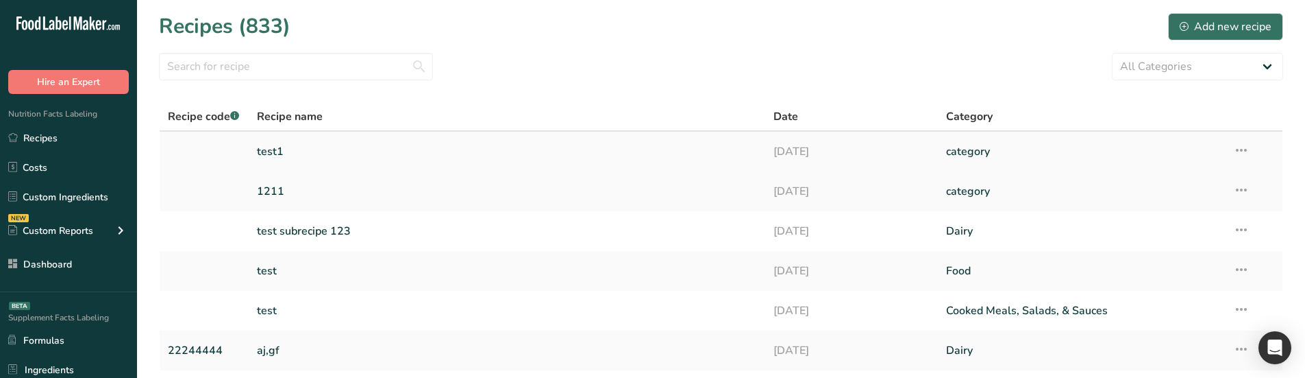
click at [312, 154] on link "test1" at bounding box center [507, 151] width 501 height 29
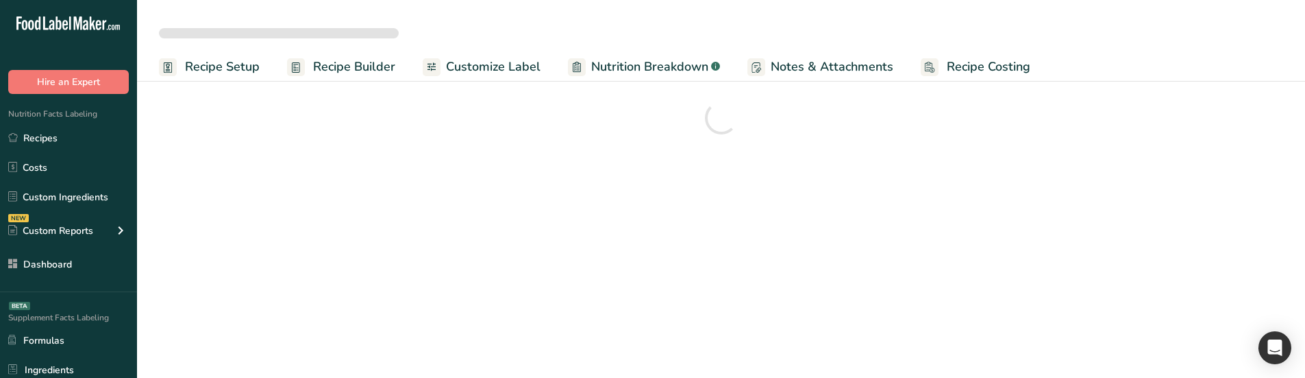
click at [228, 76] on link "Recipe Setup" at bounding box center [209, 66] width 101 height 31
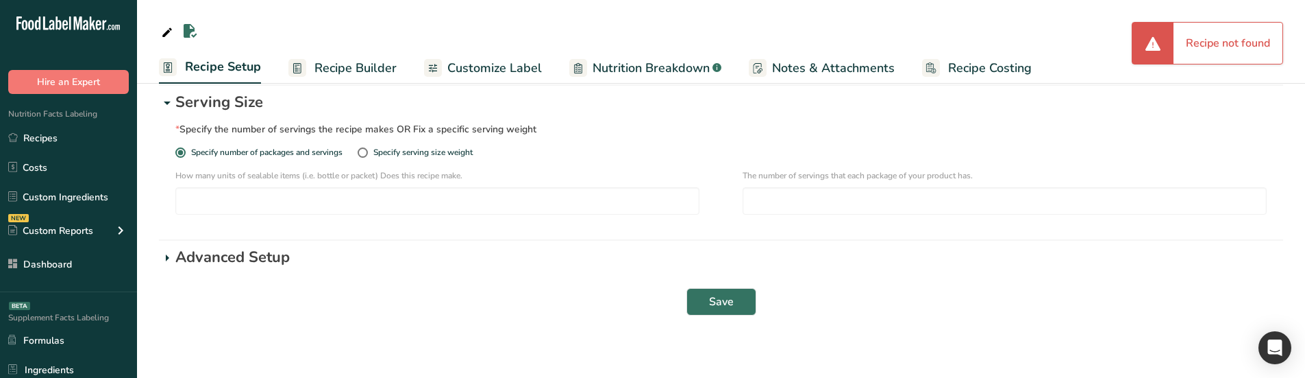
scroll to position [206, 0]
click at [393, 149] on div "Specify serving size weight" at bounding box center [422, 150] width 99 height 10
click at [367, 149] on input "Specify serving size weight" at bounding box center [362, 149] width 9 height 9
radio input "true"
radio input "false"
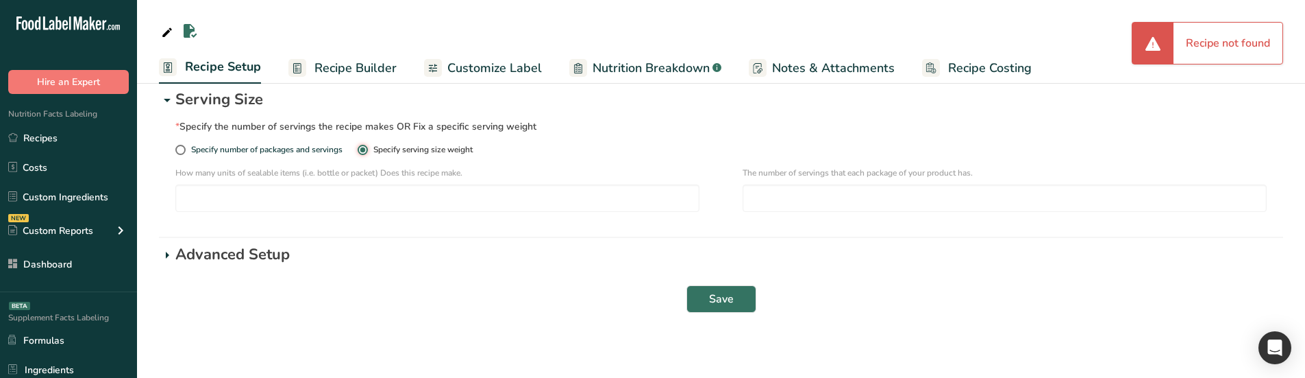
select select
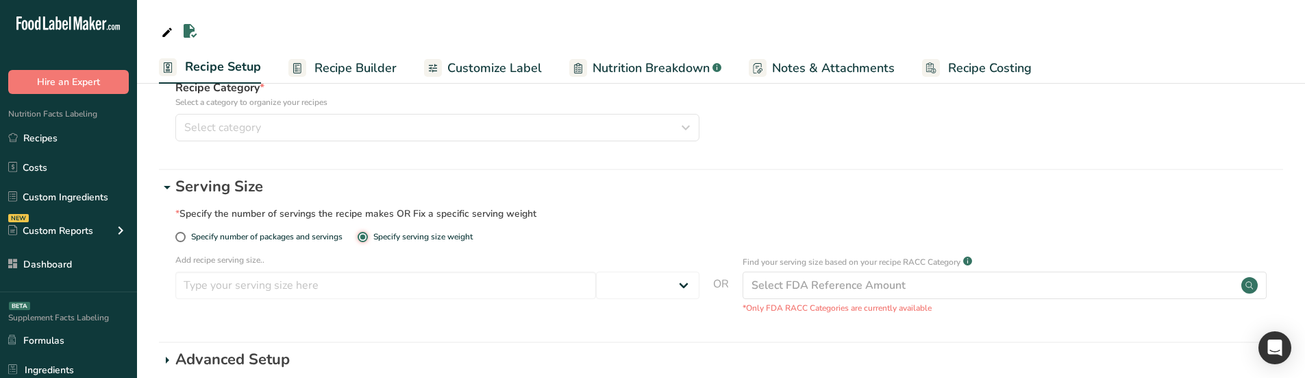
scroll to position [69, 0]
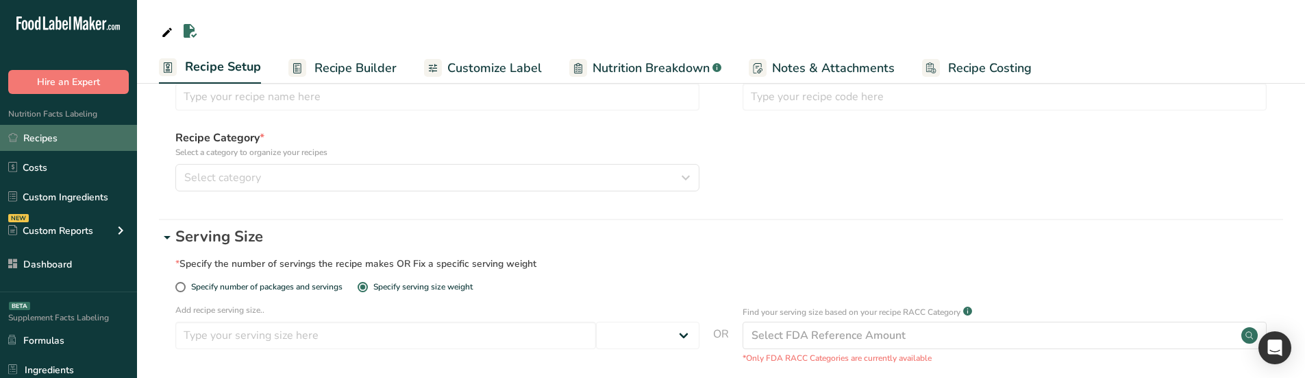
click at [75, 139] on link "Recipes" at bounding box center [68, 138] width 137 height 26
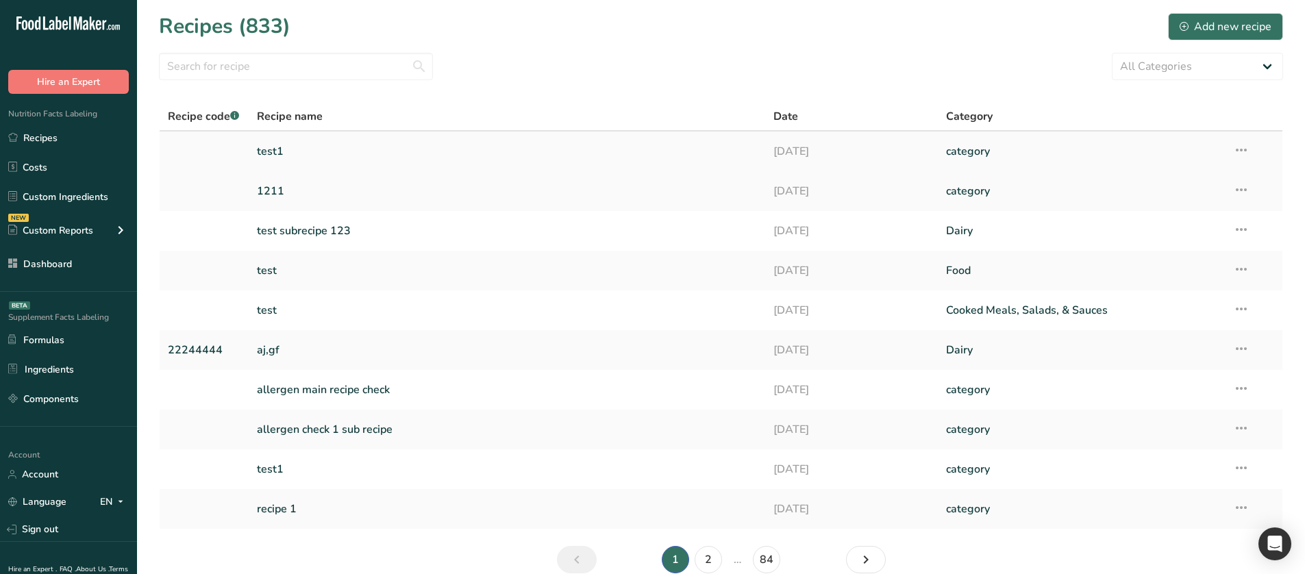
click at [1246, 151] on icon at bounding box center [1241, 150] width 16 height 25
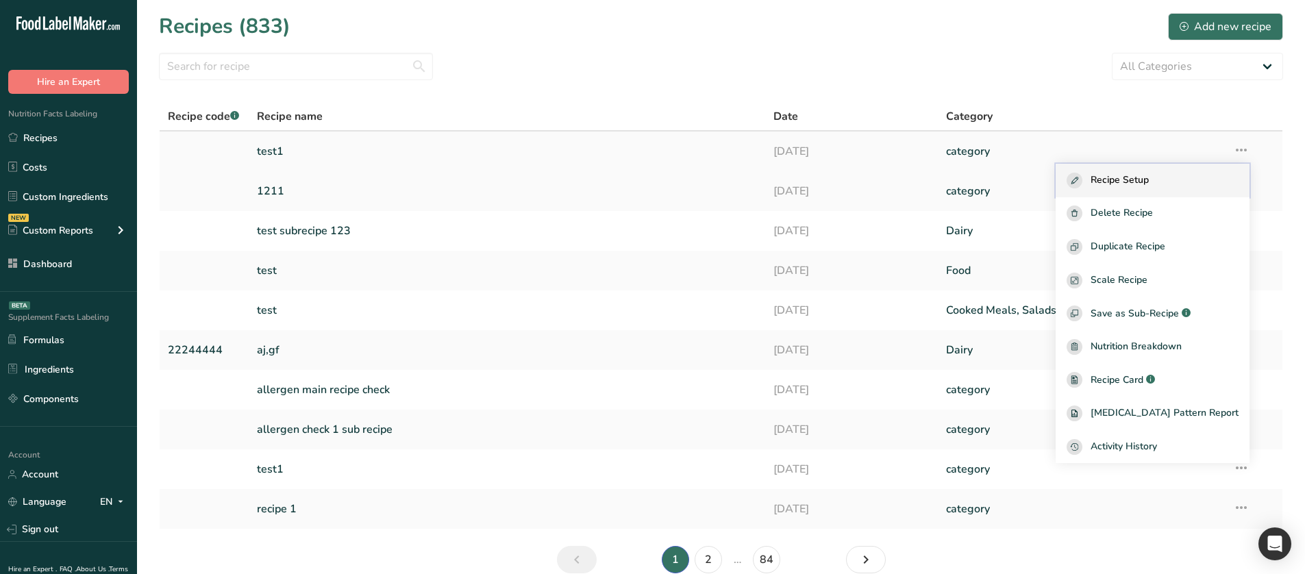
click at [1200, 176] on div "Recipe Setup" at bounding box center [1153, 181] width 172 height 16
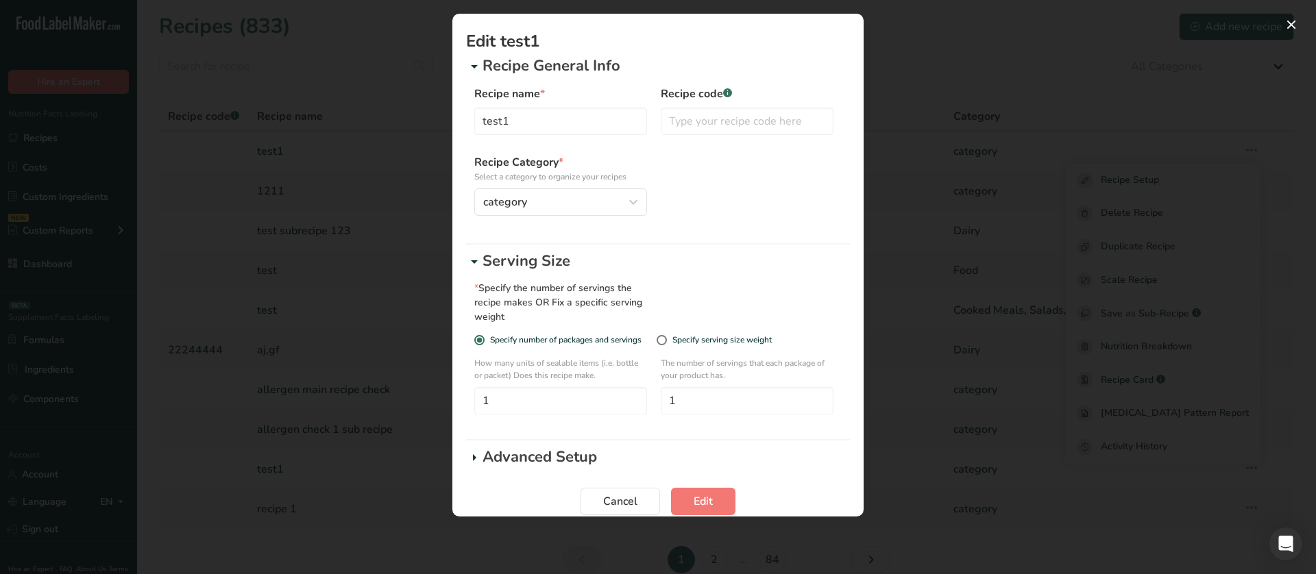
drag, startPoint x: 524, startPoint y: 319, endPoint x: 481, endPoint y: 280, distance: 57.8
click at [481, 280] on div "* Specify the number of servings the recipe makes OR Fix a specific serving wei…" at bounding box center [658, 353] width 384 height 161
copy div "Specify the number of servings the recipe makes OR Fix a specific serving weight"
click at [687, 257] on p "Serving Size" at bounding box center [665, 261] width 367 height 23
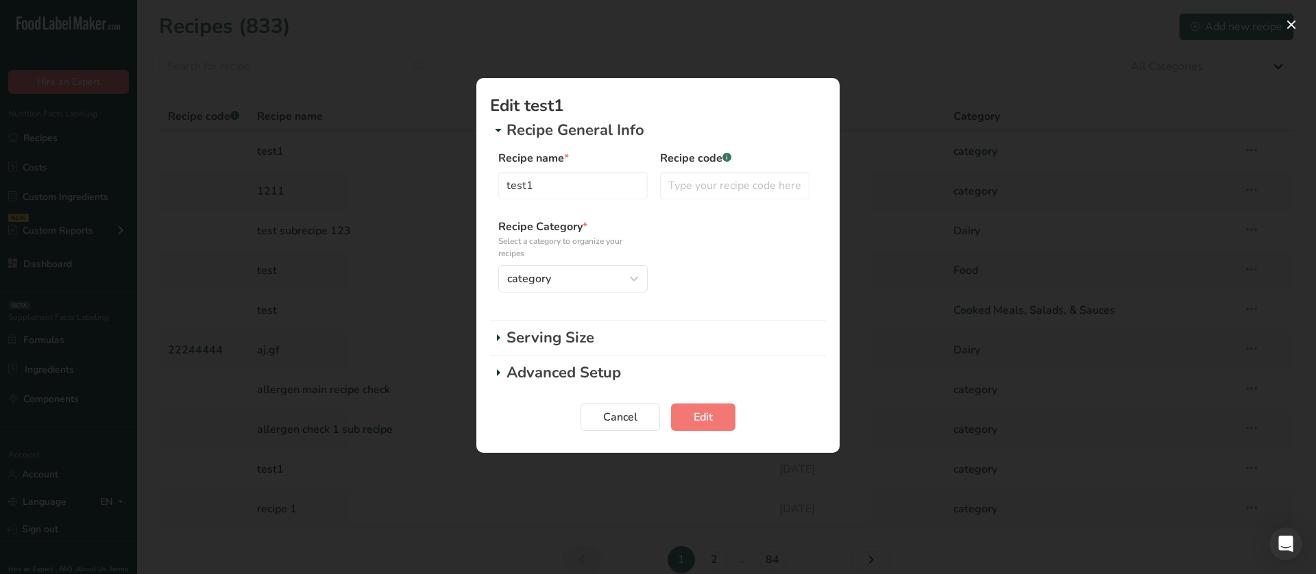
click at [595, 336] on p "Serving Size" at bounding box center [665, 338] width 319 height 23
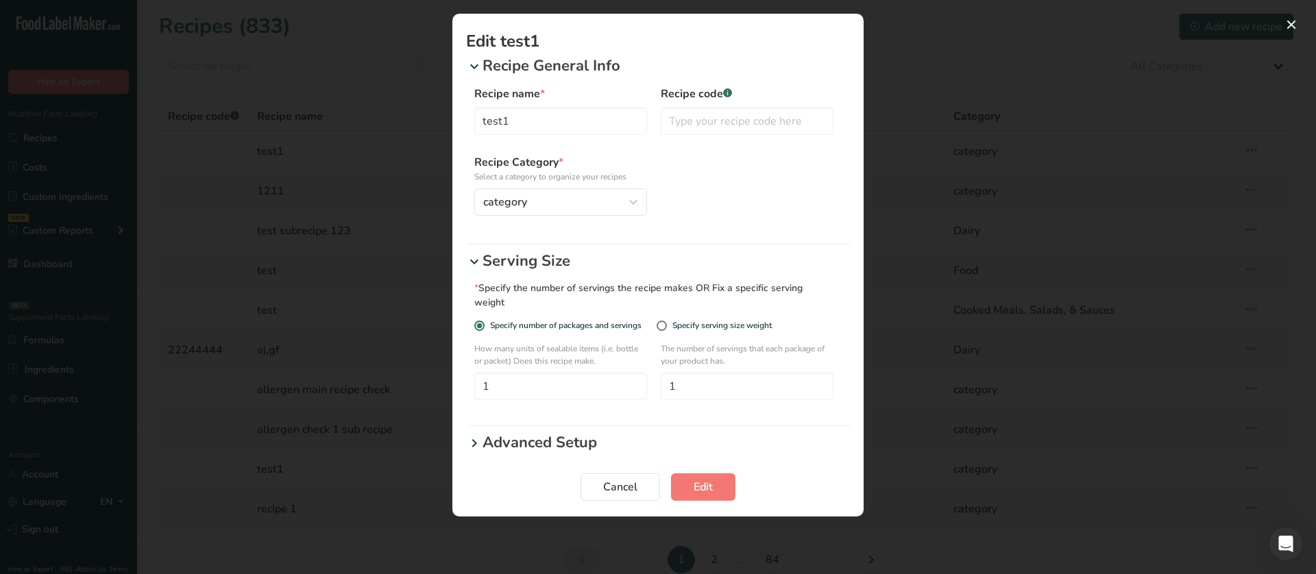
click at [546, 260] on p "Serving Size" at bounding box center [665, 261] width 367 height 23
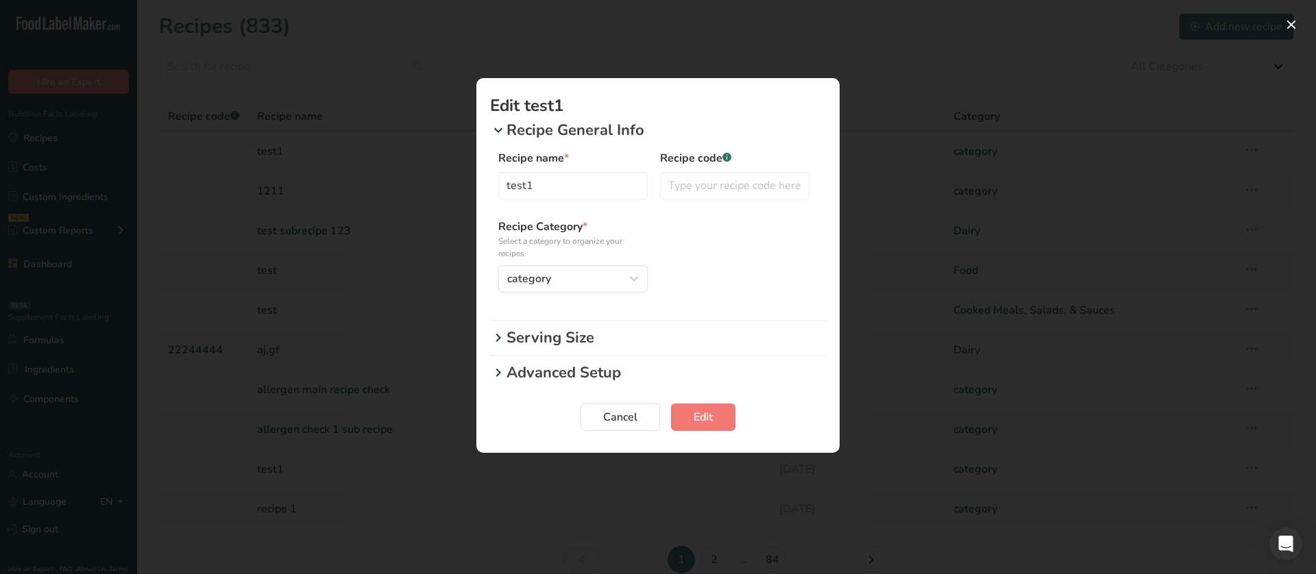
click at [579, 123] on p "Recipe General Info" at bounding box center [665, 130] width 319 height 23
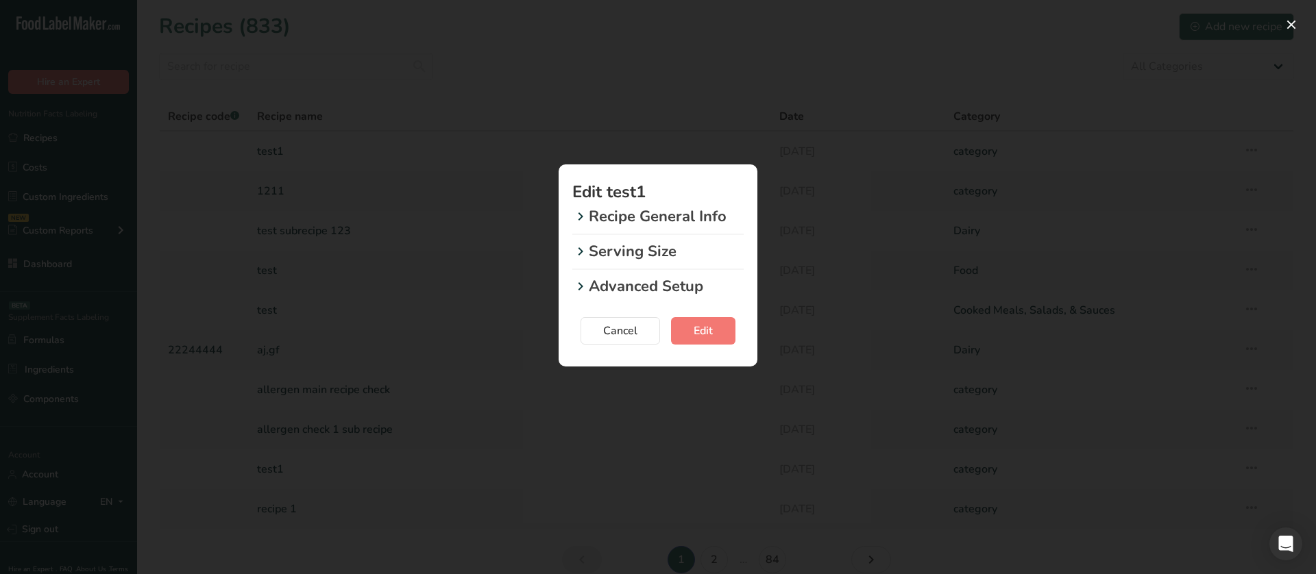
click at [622, 249] on p "Serving Size" at bounding box center [666, 252] width 155 height 23
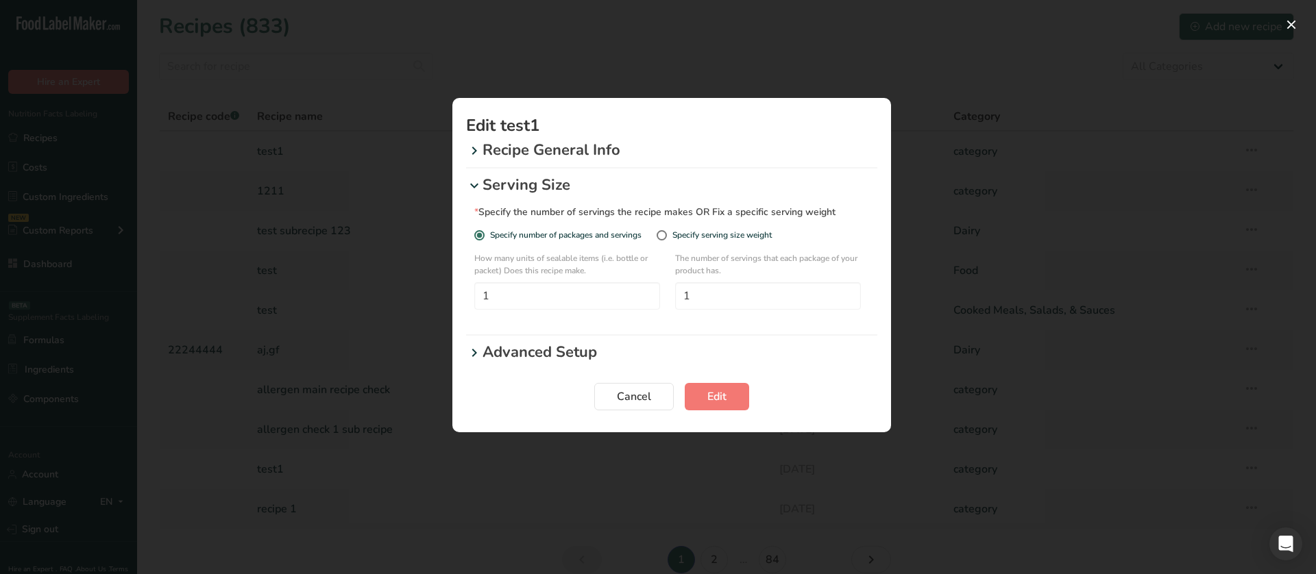
click at [493, 186] on p "Serving Size" at bounding box center [679, 185] width 395 height 23
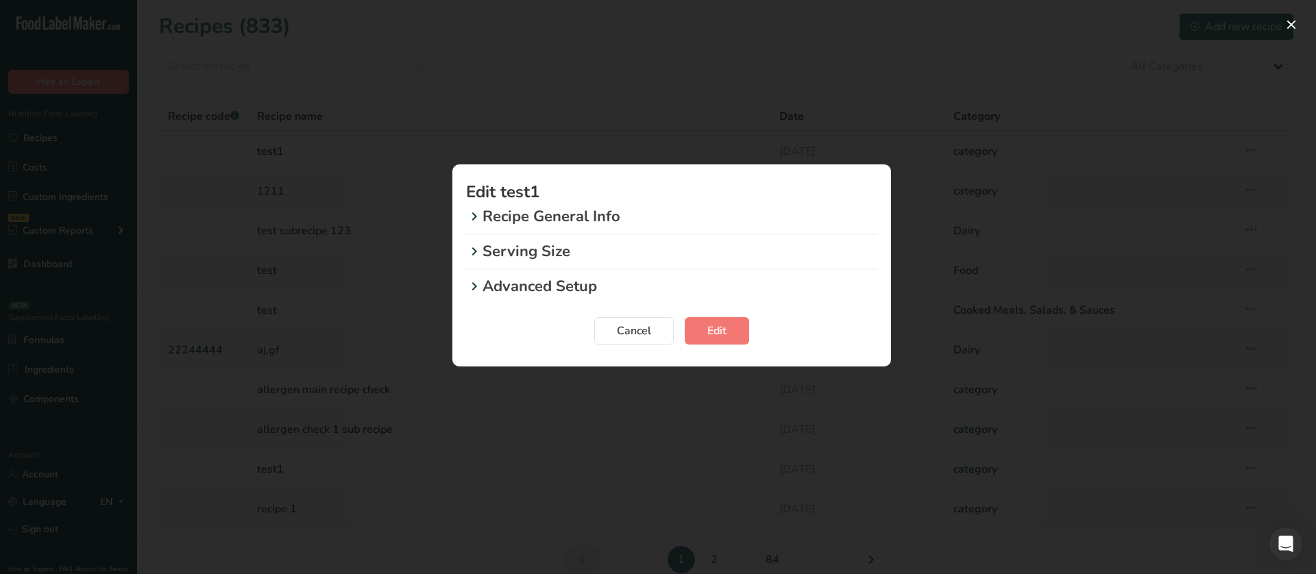
click at [512, 216] on p "Recipe General Info" at bounding box center [679, 217] width 395 height 23
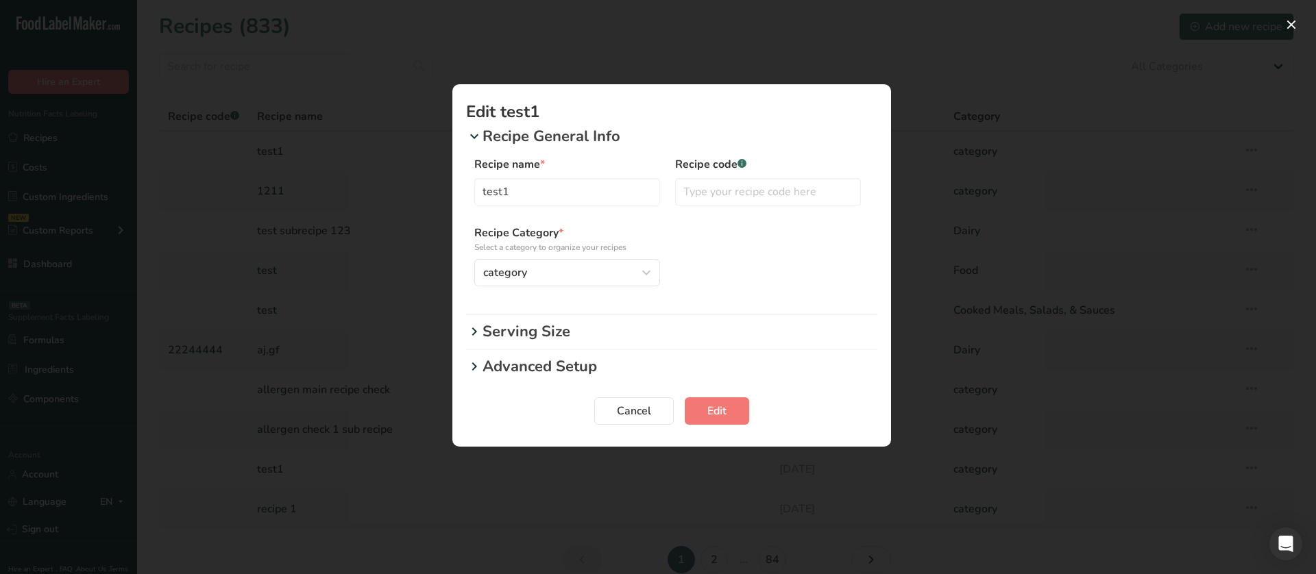
click at [526, 145] on p "Recipe General Info" at bounding box center [679, 136] width 395 height 23
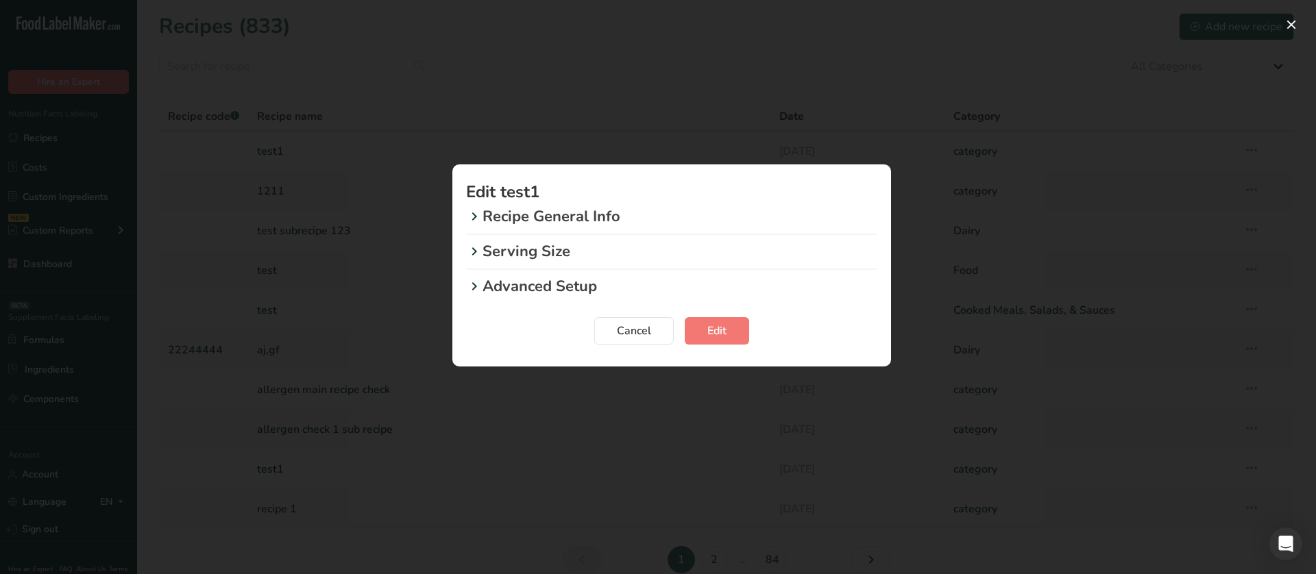
click at [492, 218] on p "Recipe General Info" at bounding box center [679, 217] width 395 height 23
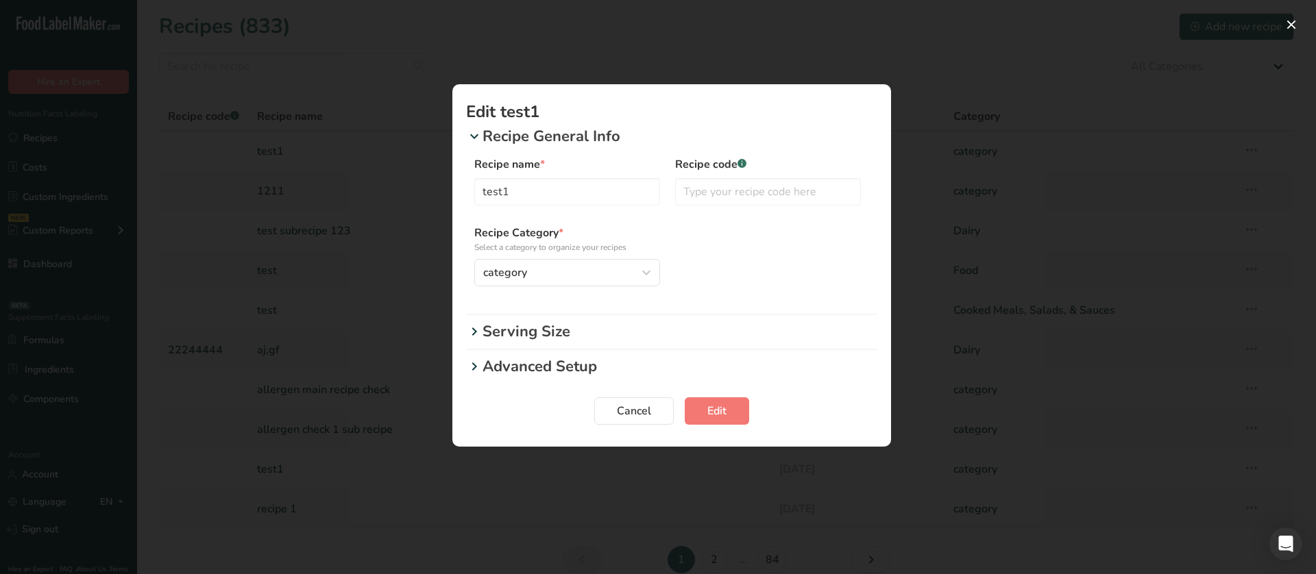
click at [508, 326] on p "Serving Size" at bounding box center [679, 332] width 395 height 23
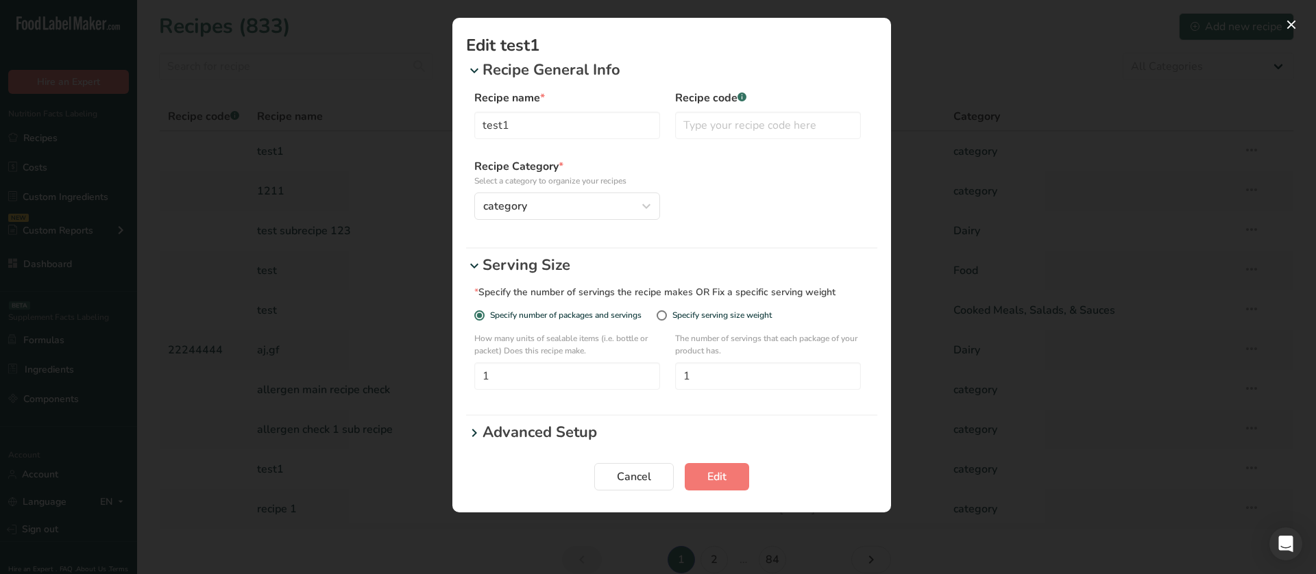
click at [508, 428] on p "Advanced Setup" at bounding box center [679, 432] width 395 height 23
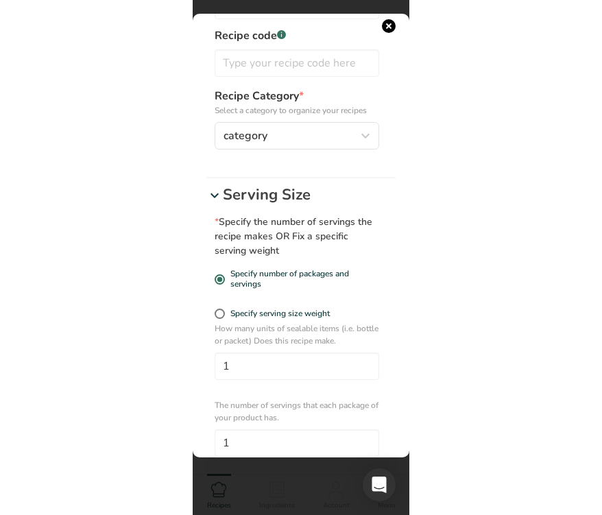
scroll to position [206, 0]
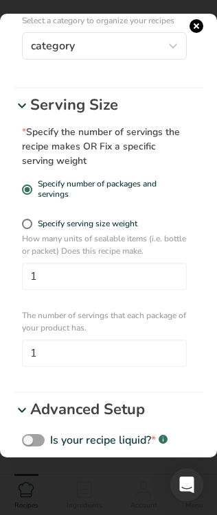
click at [69, 219] on div "Specify serving size weight" at bounding box center [87, 224] width 99 height 10
click at [31, 219] on input "Specify serving size weight" at bounding box center [26, 223] width 9 height 9
radio input "true"
radio input "false"
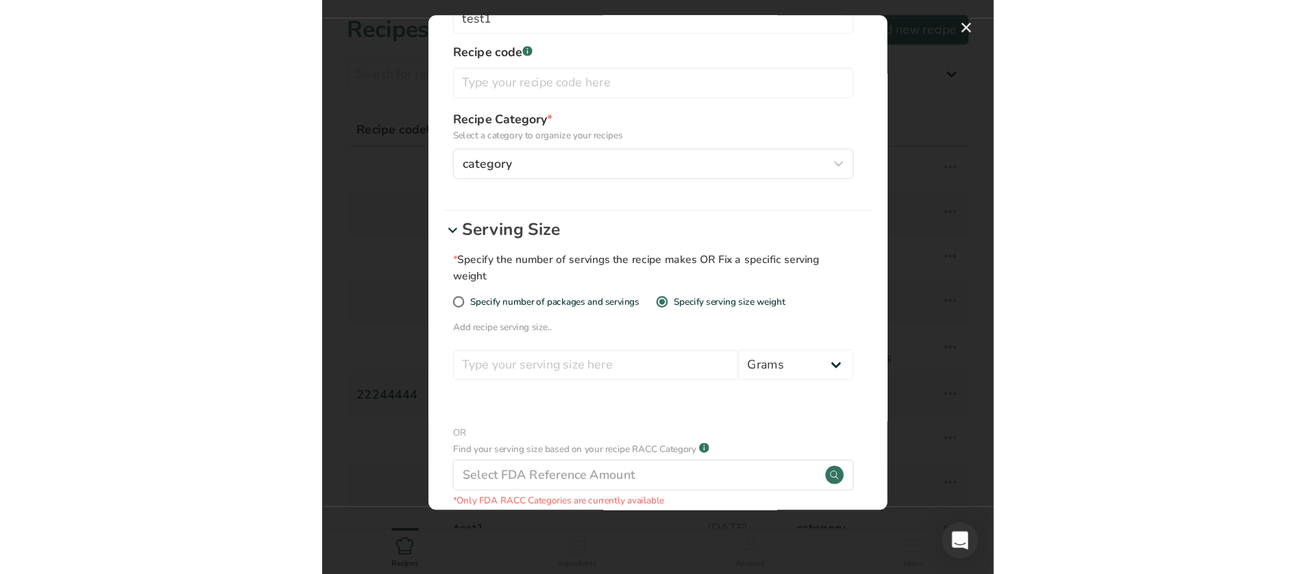
scroll to position [137, 0]
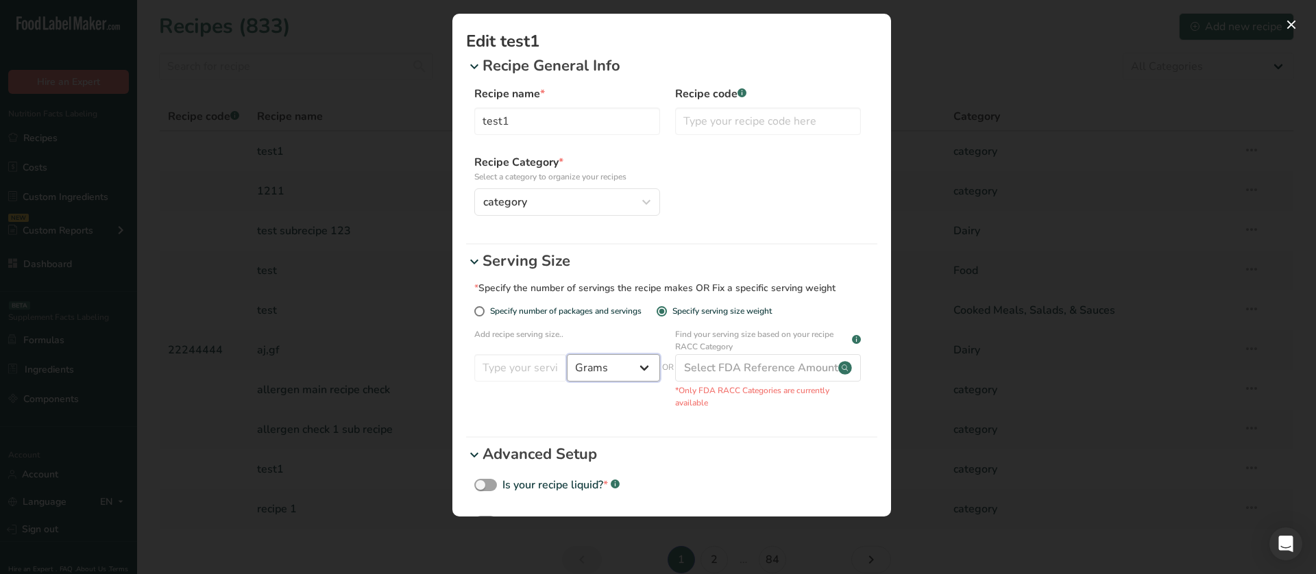
select select "6"
drag, startPoint x: 598, startPoint y: 368, endPoint x: 600, endPoint y: 354, distance: 13.8
click at [567, 354] on select "Grams ppm ug kg mg mcg lb oz quarter cup half cup l ml fl oz tbsp tsp cup qt ga…" at bounding box center [613, 367] width 93 height 27
select select "29"
click at [602, 377] on select "Grams ppm ug kg mg mcg lb oz quarter cup half cup l ml fl oz tbsp tsp cup qt ga…" at bounding box center [613, 367] width 93 height 27
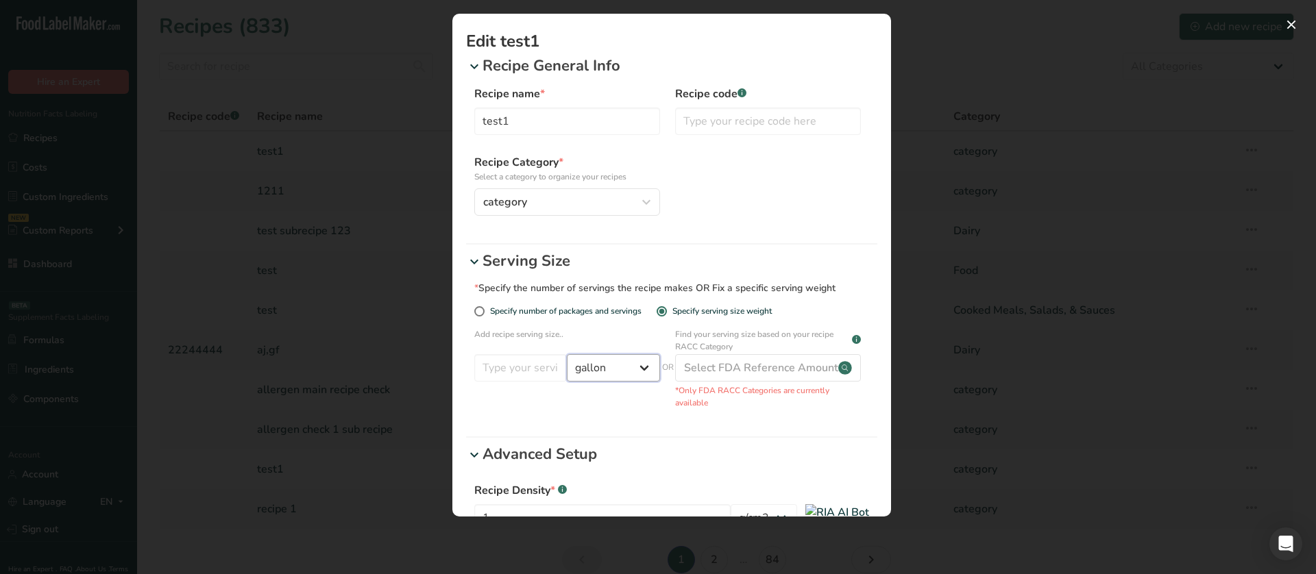
select select "21"
click at [567, 354] on select "Grams ppm ug kg mg mcg lb oz quarter cup half cup l ml fl oz tbsp tsp cup qt ga…" at bounding box center [613, 367] width 93 height 27
click at [562, 305] on div "* Specify the number of servings the recipe makes OR Fix a specific serving wei…" at bounding box center [667, 345] width 386 height 128
click at [565, 312] on span "Specify number of packages and servings" at bounding box center [562, 311] width 157 height 10
click at [483, 312] on input "Specify number of packages and servings" at bounding box center [478, 311] width 9 height 9
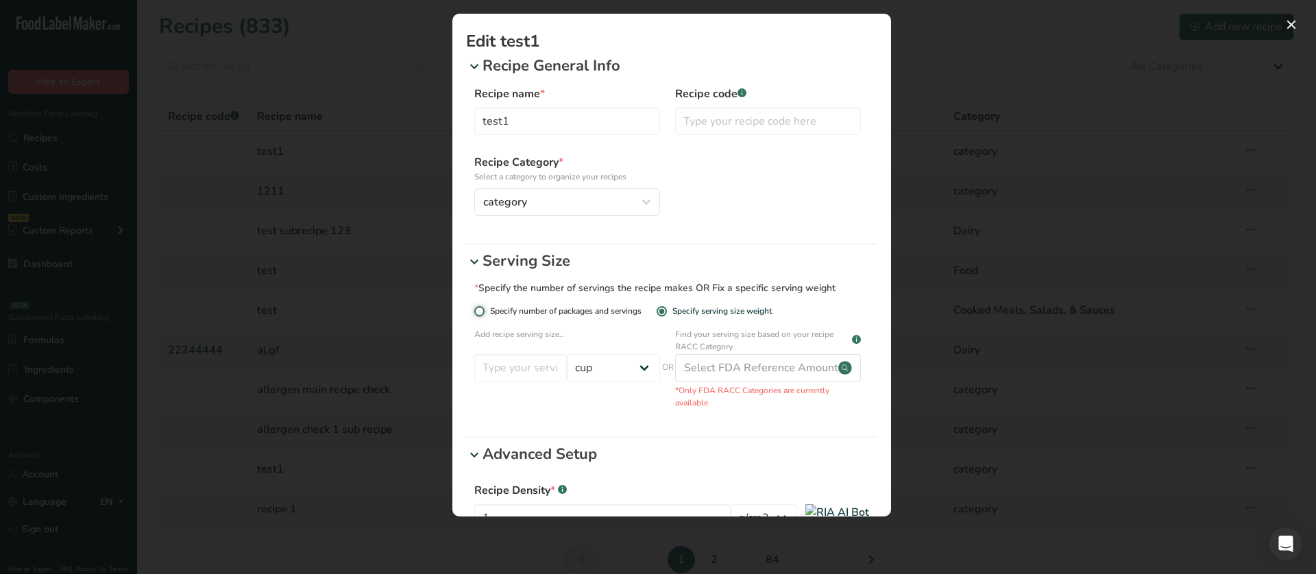
radio input "true"
radio input "false"
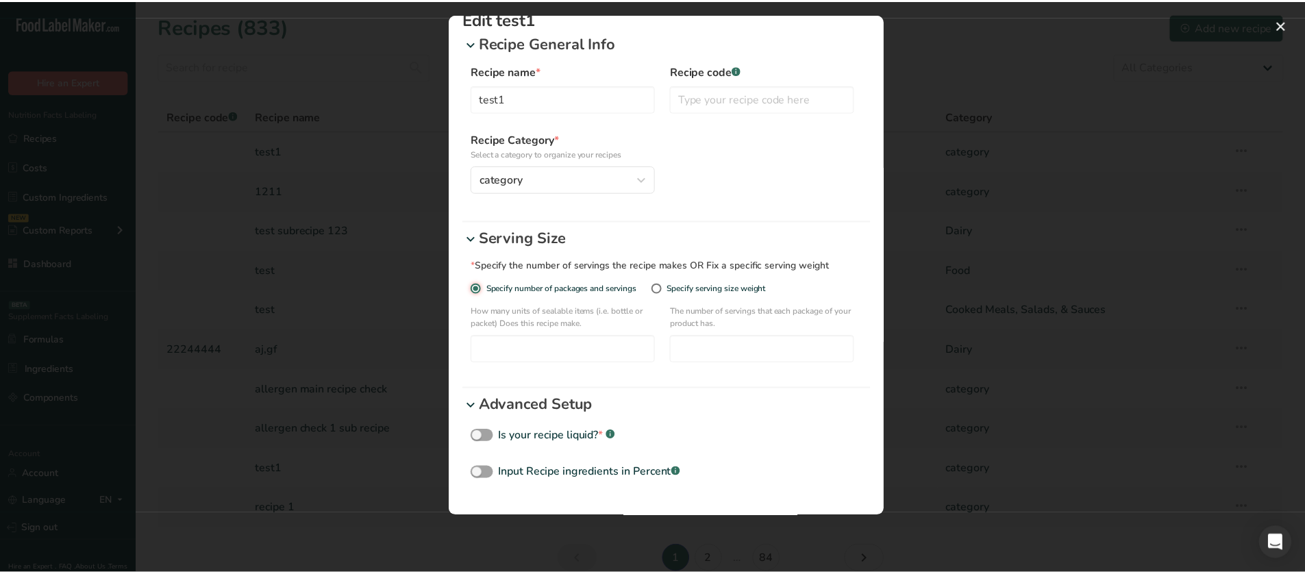
scroll to position [0, 0]
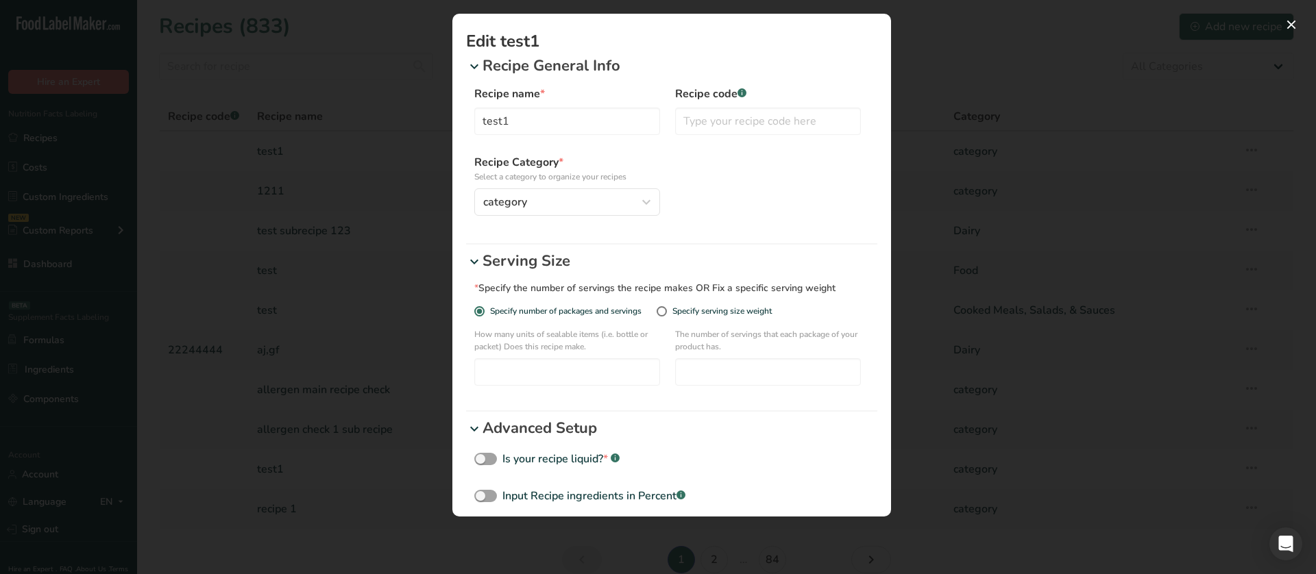
click at [299, 229] on div "Edit Recipe Modal" at bounding box center [658, 287] width 1316 height 574
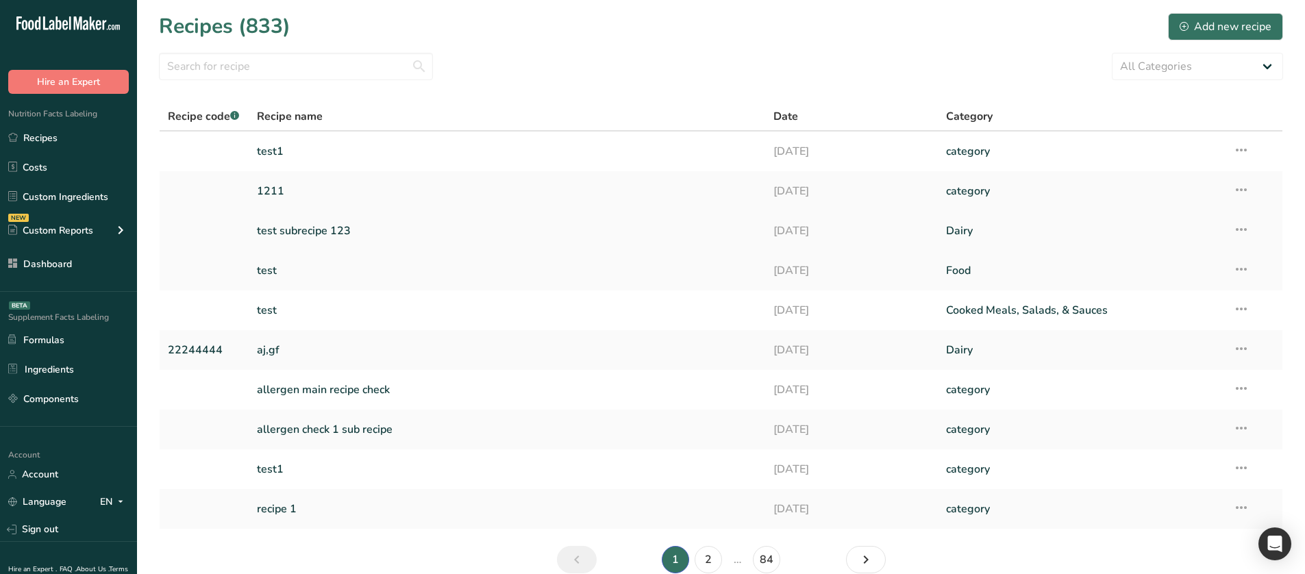
click at [1241, 221] on icon at bounding box center [1241, 229] width 16 height 25
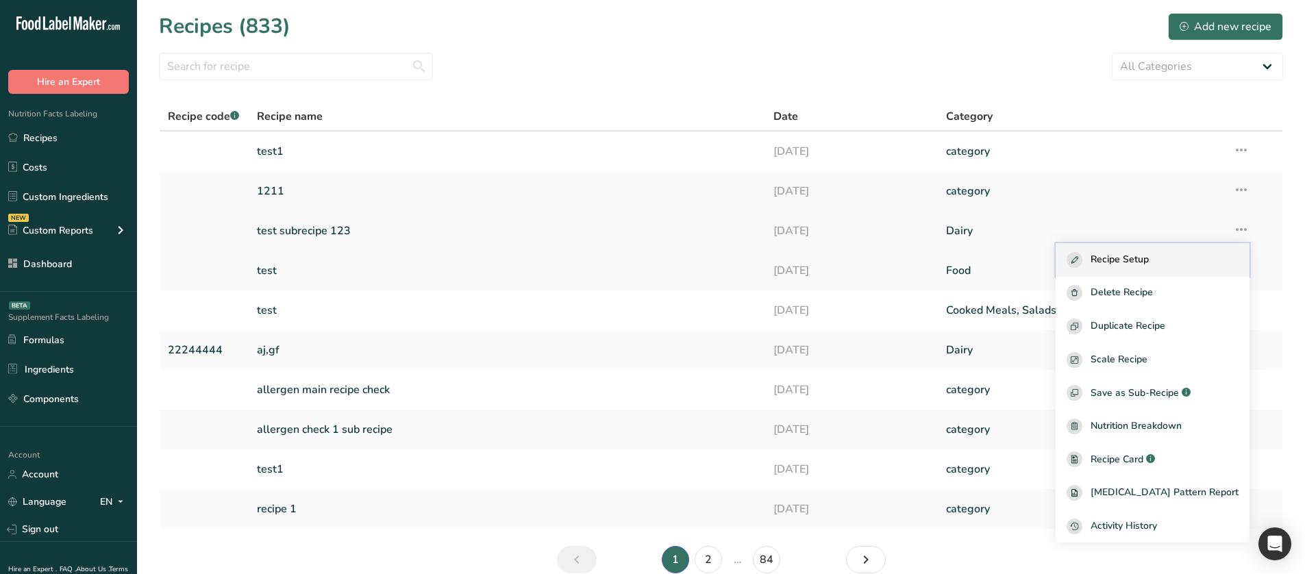
click at [1203, 256] on div "Recipe Setup" at bounding box center [1153, 260] width 172 height 16
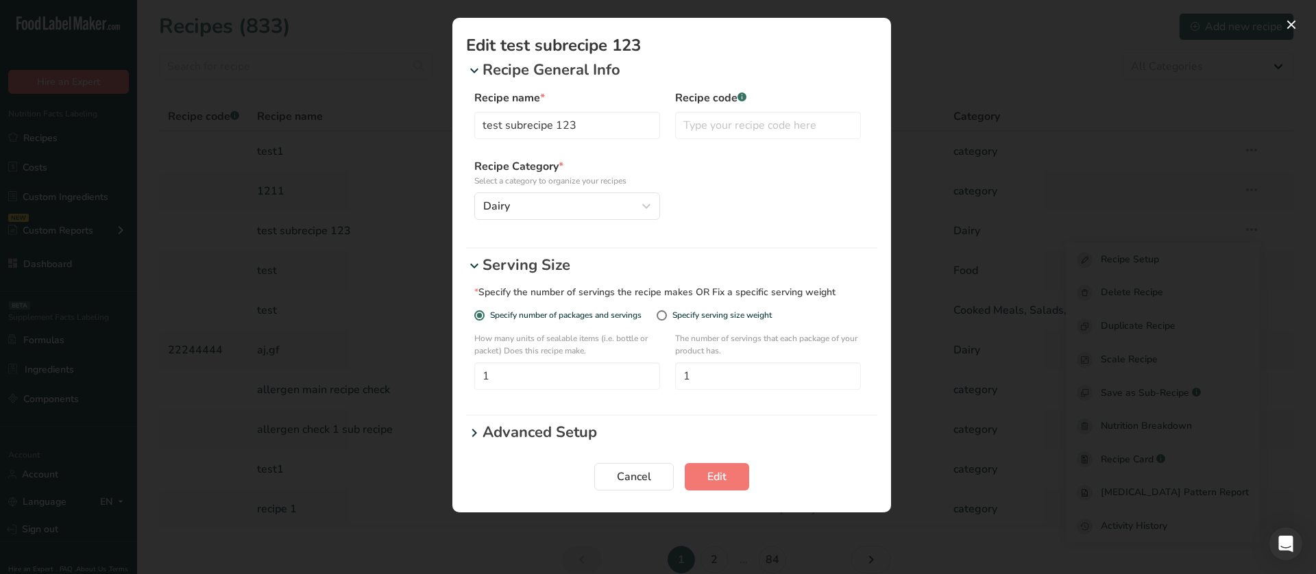
click at [979, 230] on div "Edit Recipe Modal" at bounding box center [658, 287] width 1316 height 574
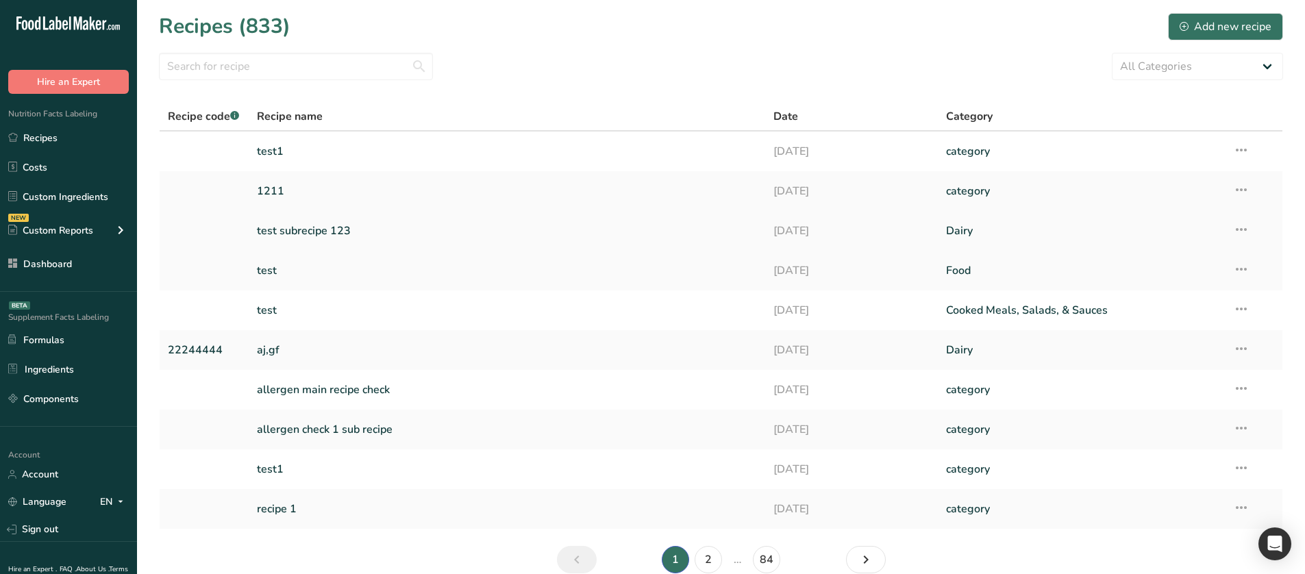
click at [369, 227] on link "test subrecipe 123" at bounding box center [507, 231] width 501 height 29
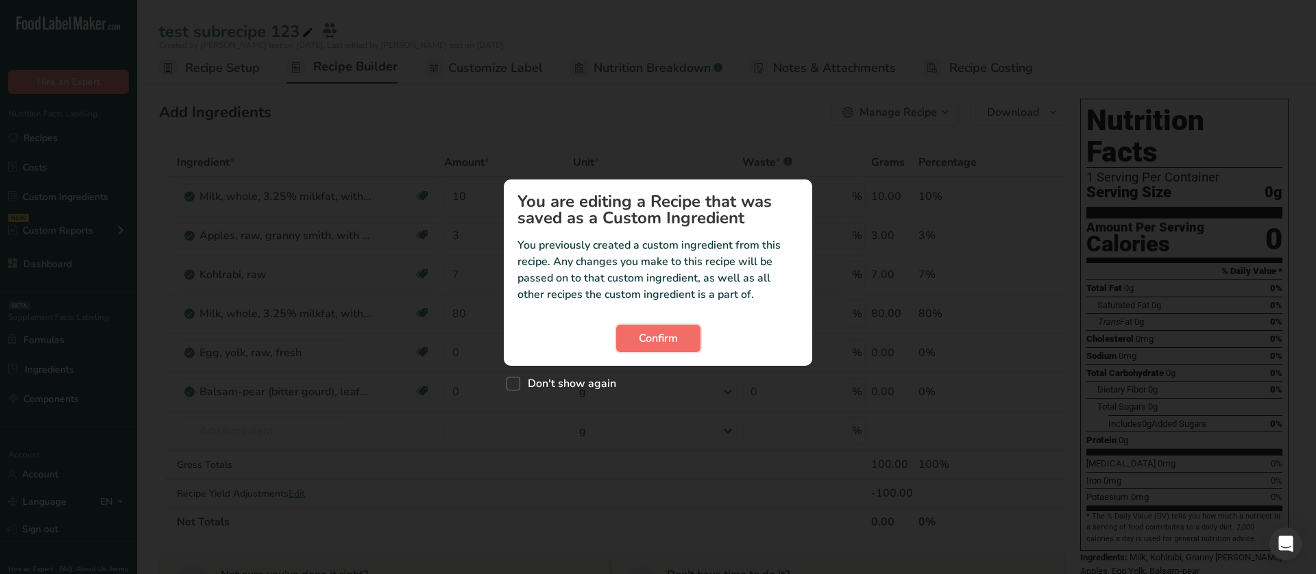
drag, startPoint x: 698, startPoint y: 341, endPoint x: 686, endPoint y: 338, distance: 12.6
click at [687, 339] on button "Confirm" at bounding box center [658, 338] width 84 height 27
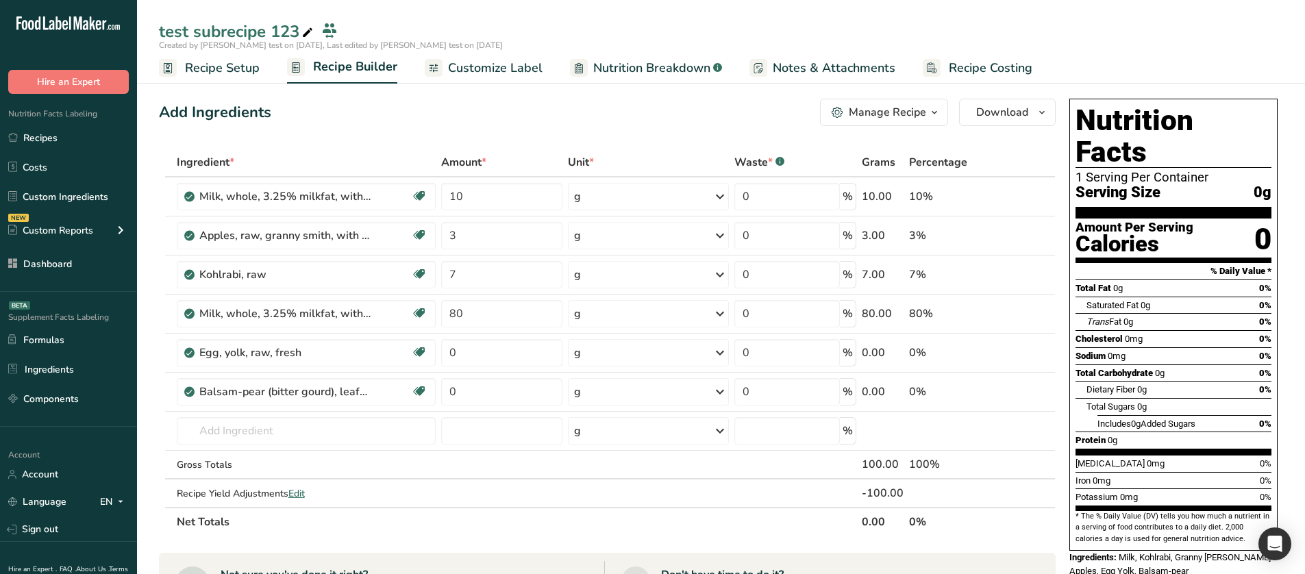
drag, startPoint x: 213, startPoint y: 58, endPoint x: 232, endPoint y: 61, distance: 18.7
click at [214, 59] on span "Recipe Setup" at bounding box center [222, 68] width 75 height 19
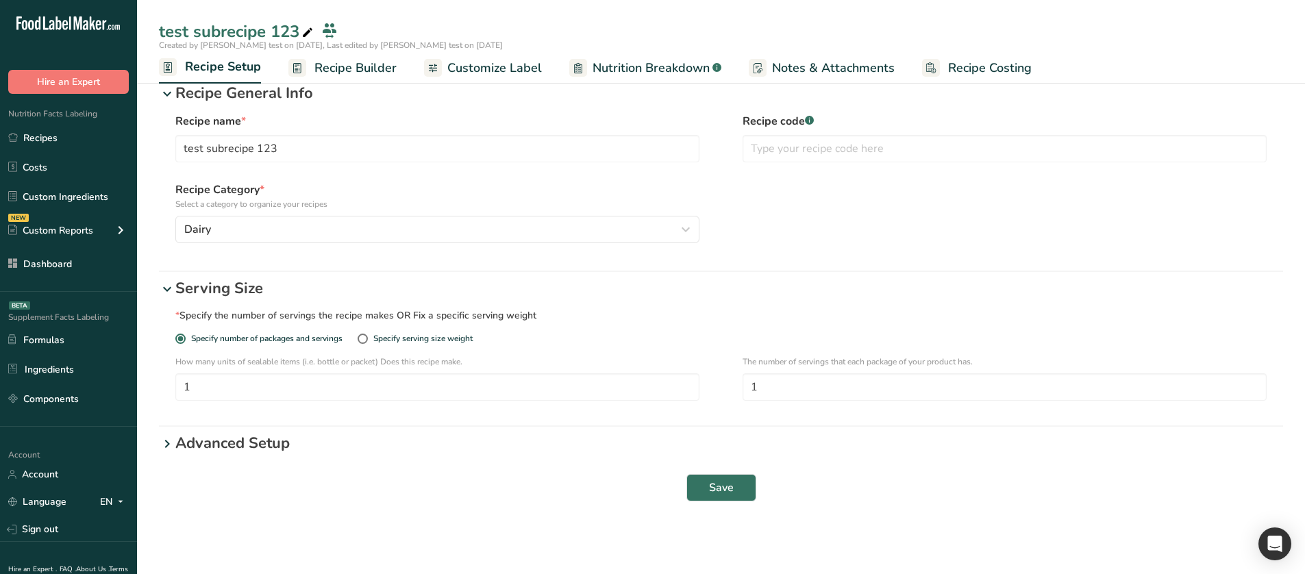
scroll to position [18, 0]
click at [246, 441] on p "Advanced Setup" at bounding box center [729, 442] width 1108 height 23
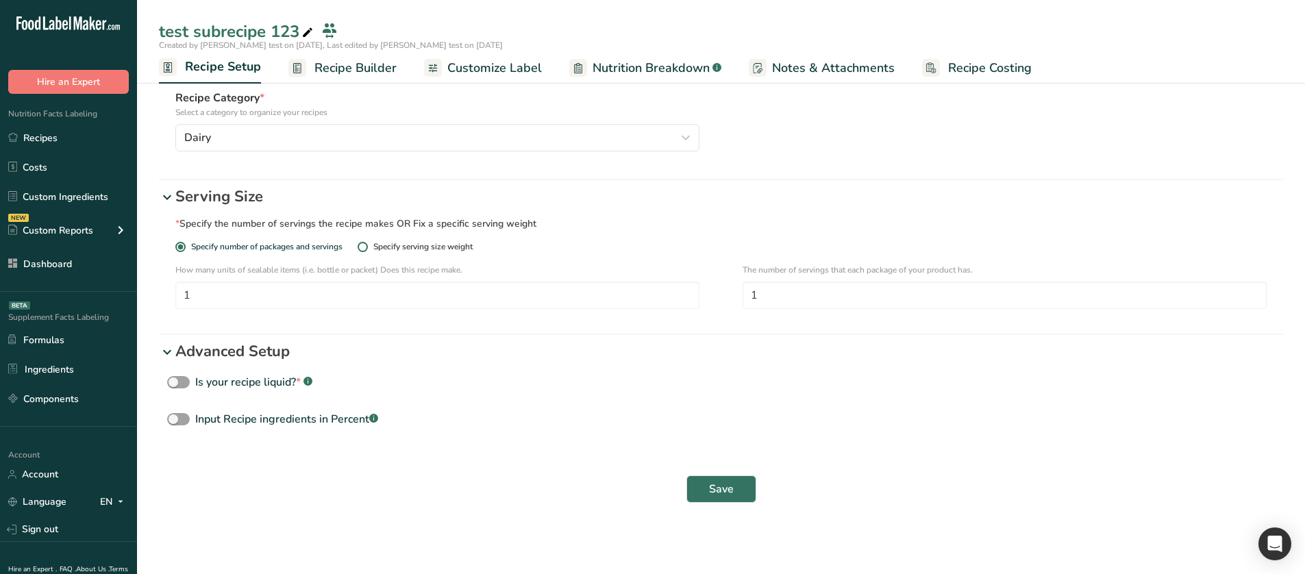
scroll to position [111, 0]
click at [46, 125] on link "Recipes" at bounding box center [68, 138] width 137 height 26
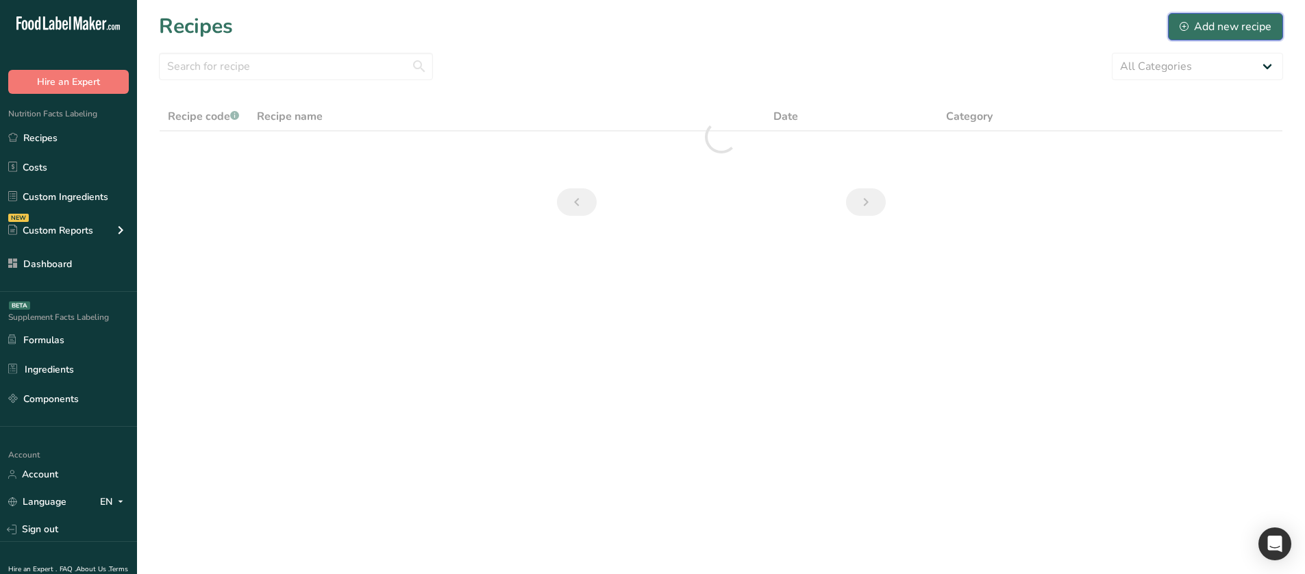
click at [1220, 32] on div "Add new recipe" at bounding box center [1226, 27] width 92 height 16
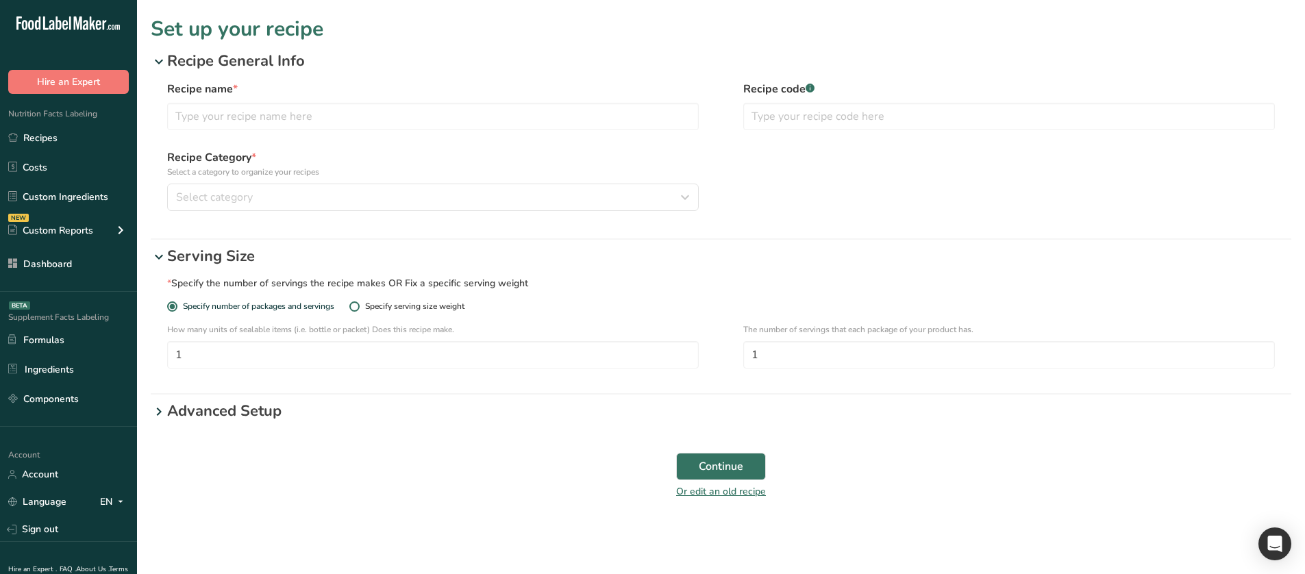
click at [389, 304] on div "Specify serving size weight" at bounding box center [414, 307] width 99 height 10
click at [358, 304] on input "Specify serving size weight" at bounding box center [353, 306] width 9 height 9
radio input "true"
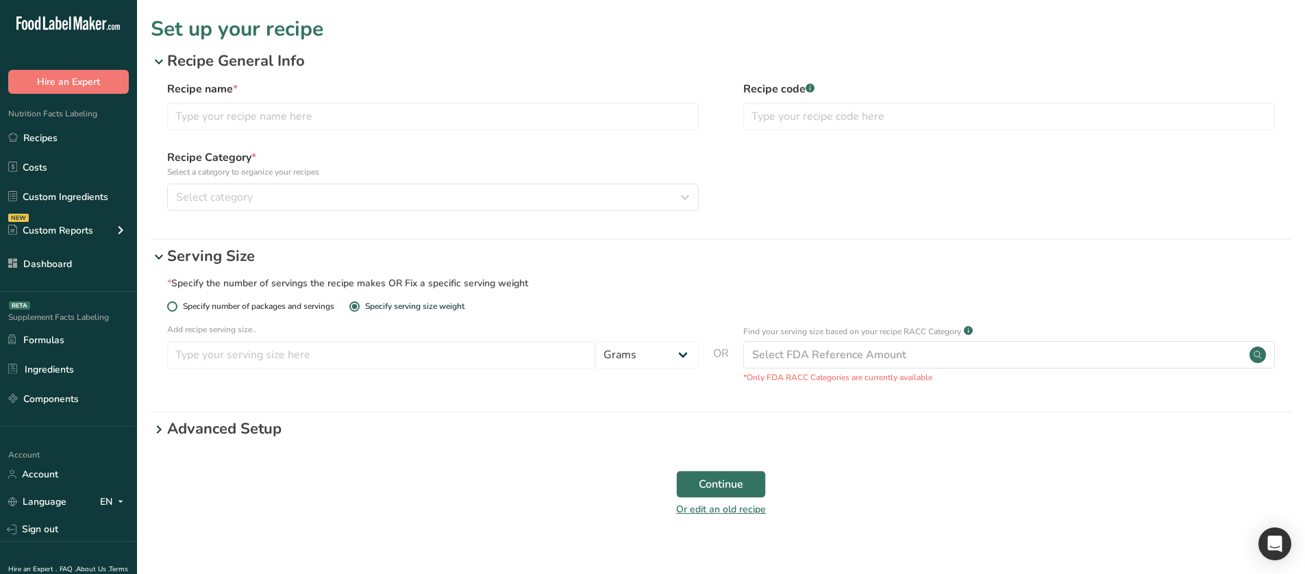
click at [281, 307] on span "Specify number of packages and servings" at bounding box center [255, 307] width 157 height 10
click at [176, 307] on input "Specify number of packages and servings" at bounding box center [171, 306] width 9 height 9
radio input "true"
radio input "false"
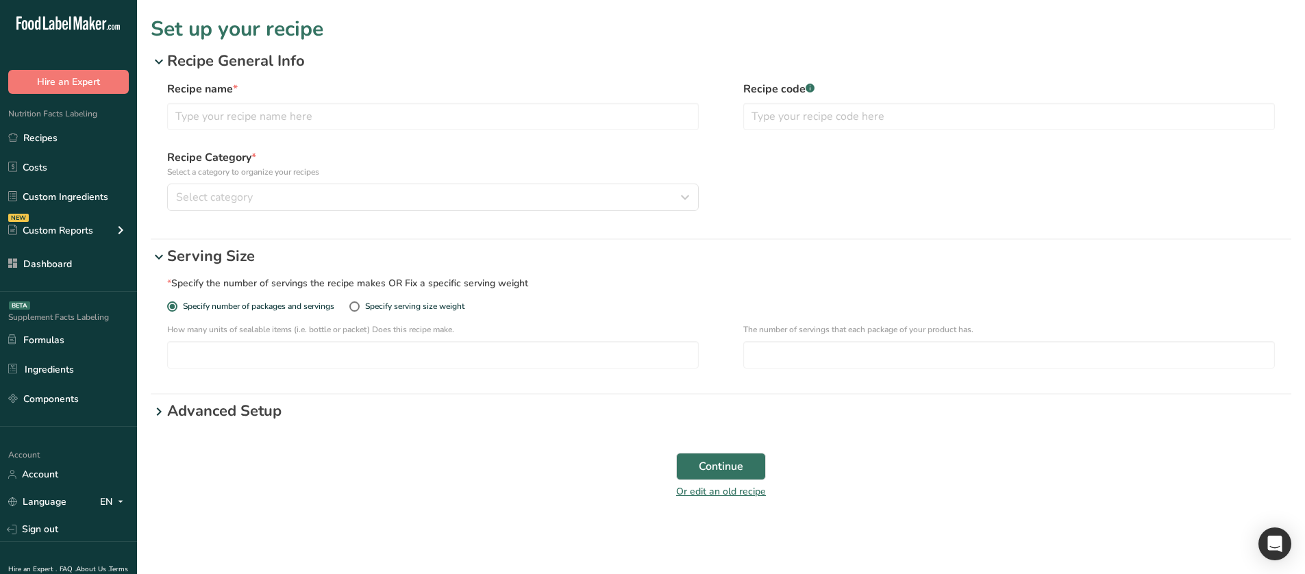
click at [224, 423] on form "Recipe General Info Recipe name * Recipe code .a-a{fill:#347362;}.b-a{fill:#fff…" at bounding box center [721, 283] width 1141 height 466
click at [224, 416] on p "Advanced Setup" at bounding box center [729, 411] width 1125 height 23
